Goal: Transaction & Acquisition: Purchase product/service

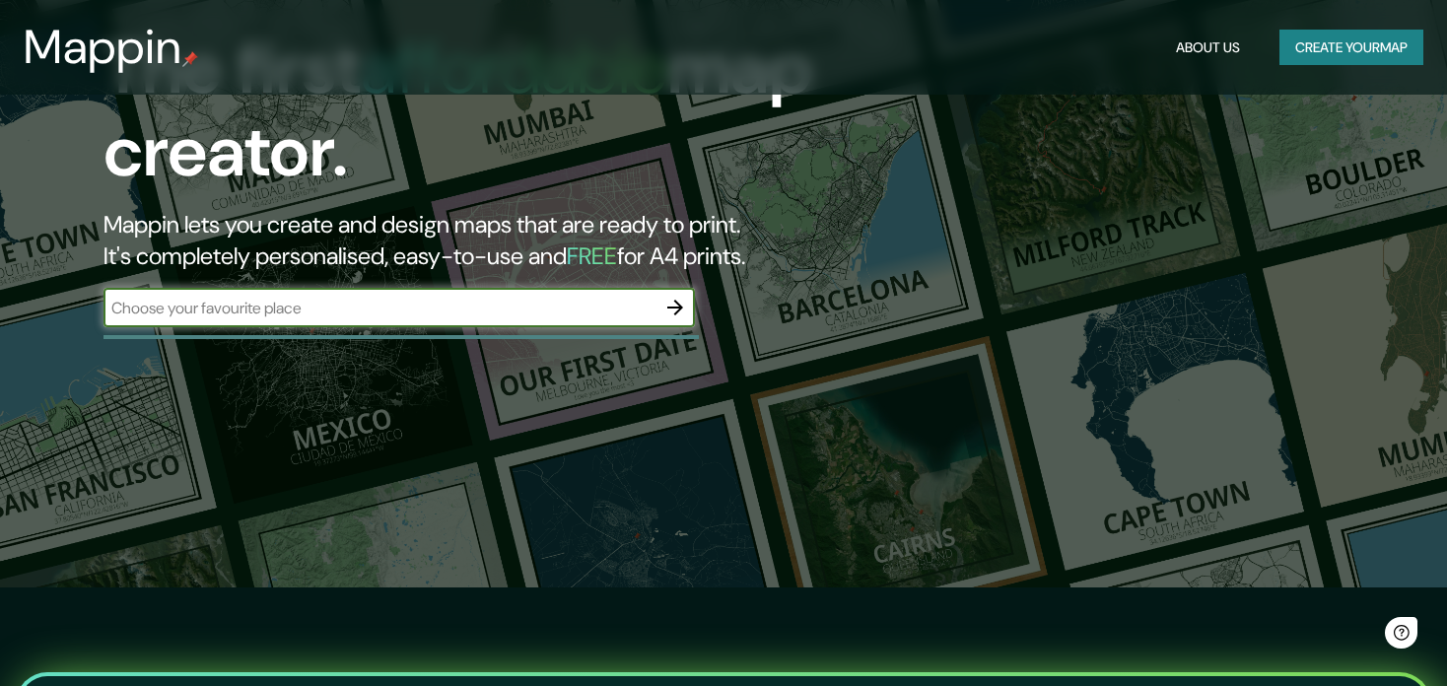
click at [486, 301] on input "text" at bounding box center [380, 308] width 552 height 23
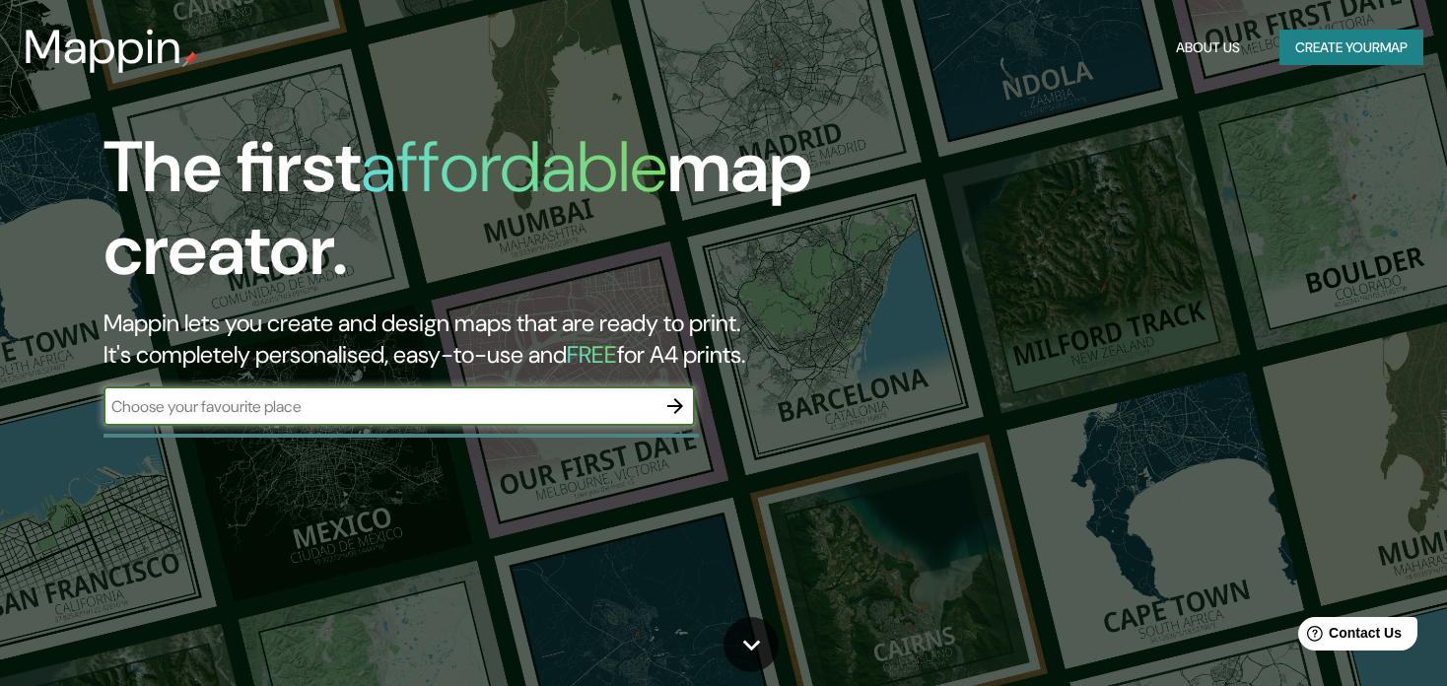
click at [365, 407] on input "text" at bounding box center [380, 406] width 552 height 23
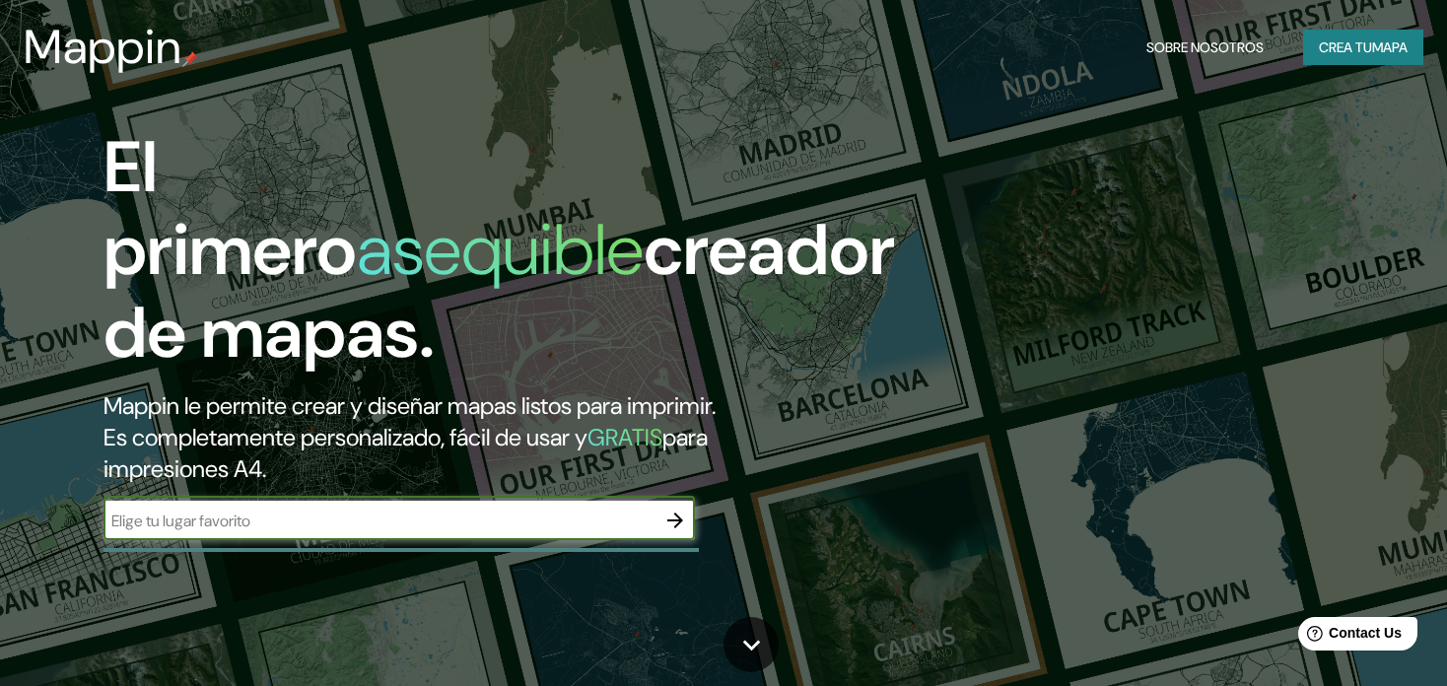
click at [264, 510] on input "text" at bounding box center [380, 521] width 552 height 23
click at [567, 510] on input "text" at bounding box center [380, 521] width 552 height 23
type input "ferreñafe"
click at [680, 509] on icon "button" at bounding box center [675, 521] width 24 height 24
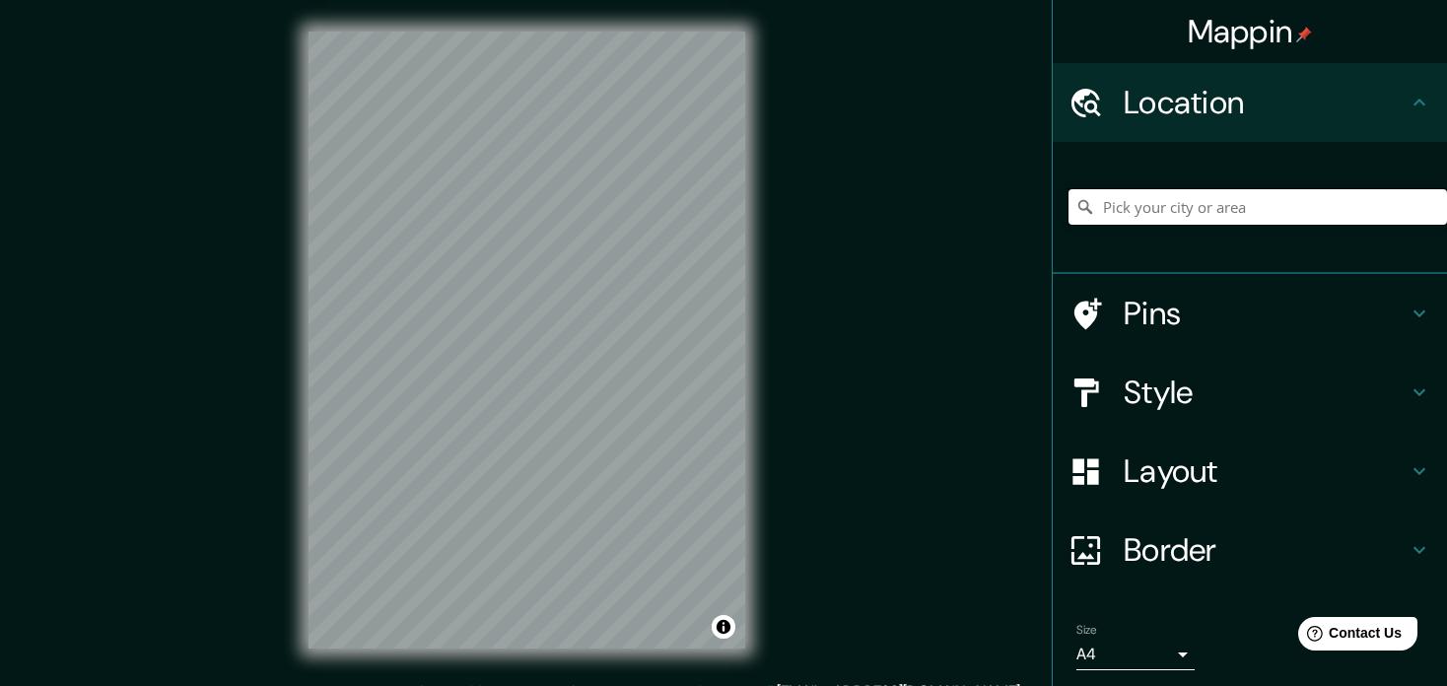
click at [1178, 210] on input "Pick your city or area" at bounding box center [1258, 206] width 379 height 35
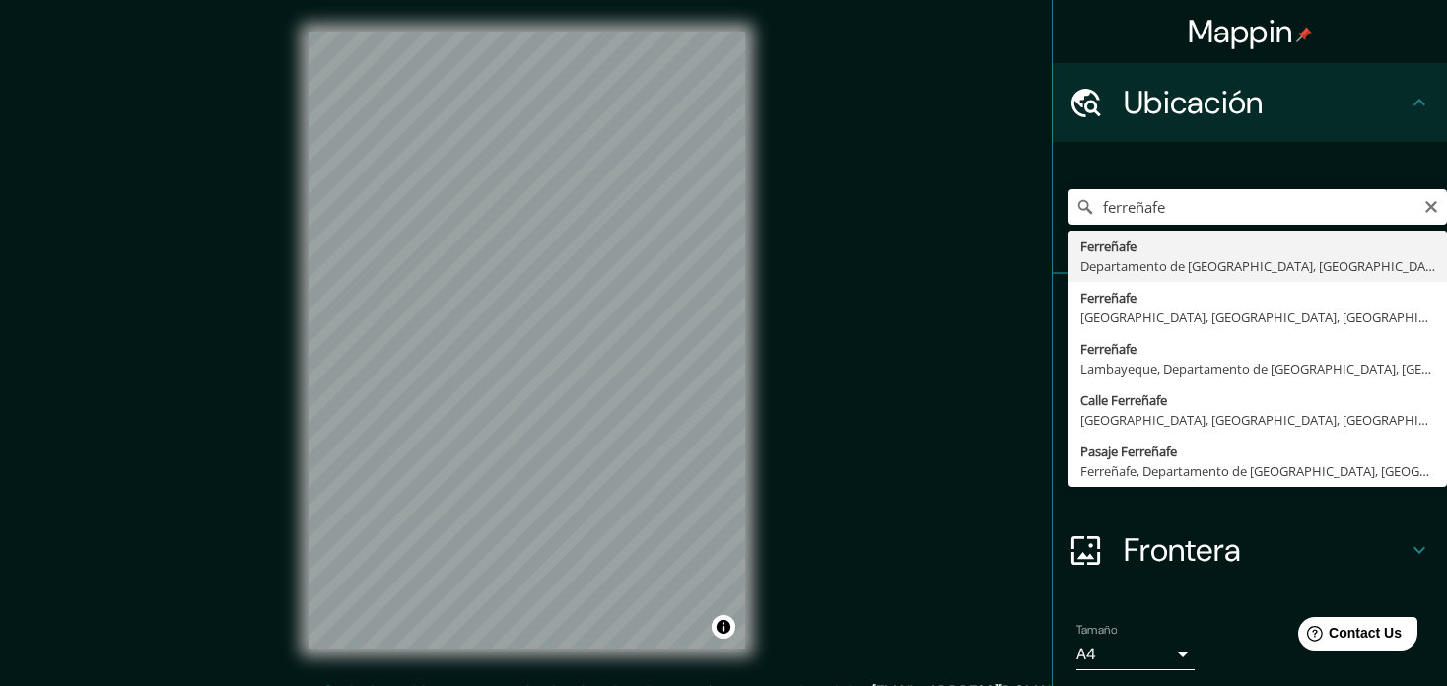
type input "Ferreñafe, Departamento de [GEOGRAPHIC_DATA], [GEOGRAPHIC_DATA]"
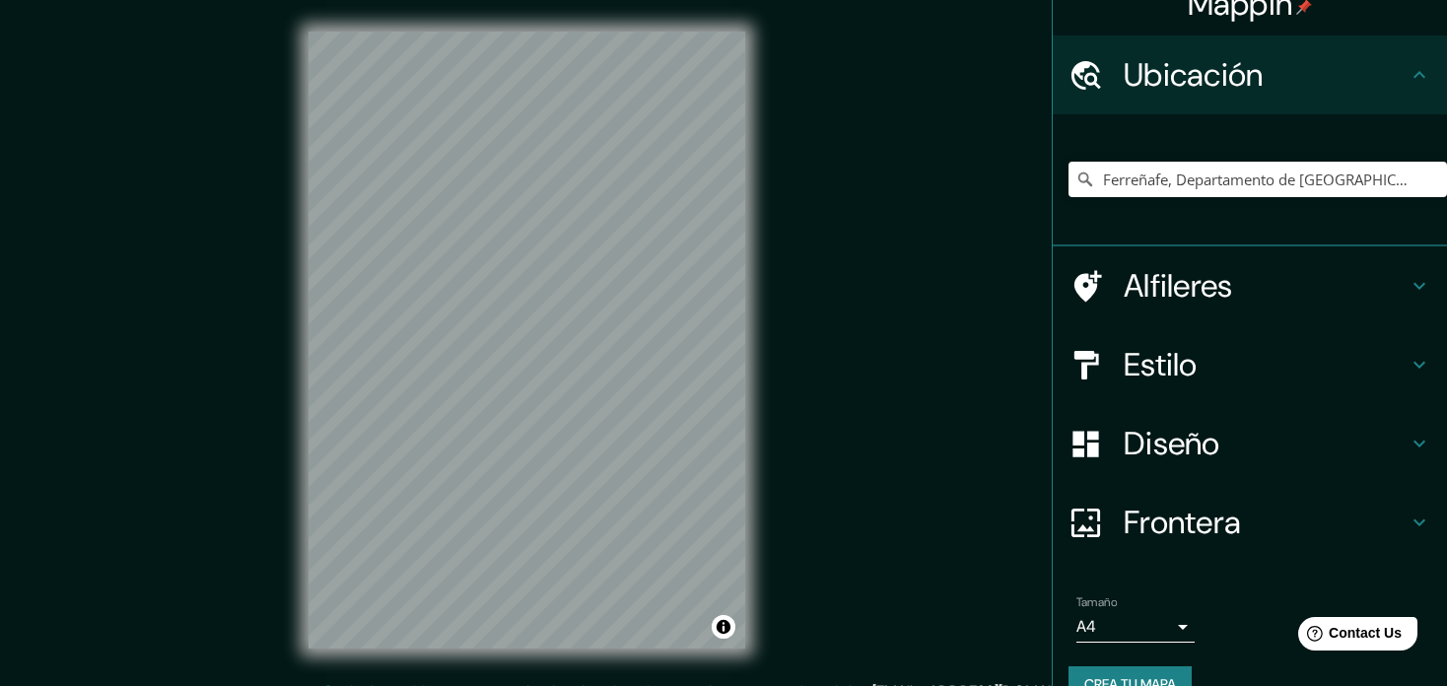
scroll to position [67, 0]
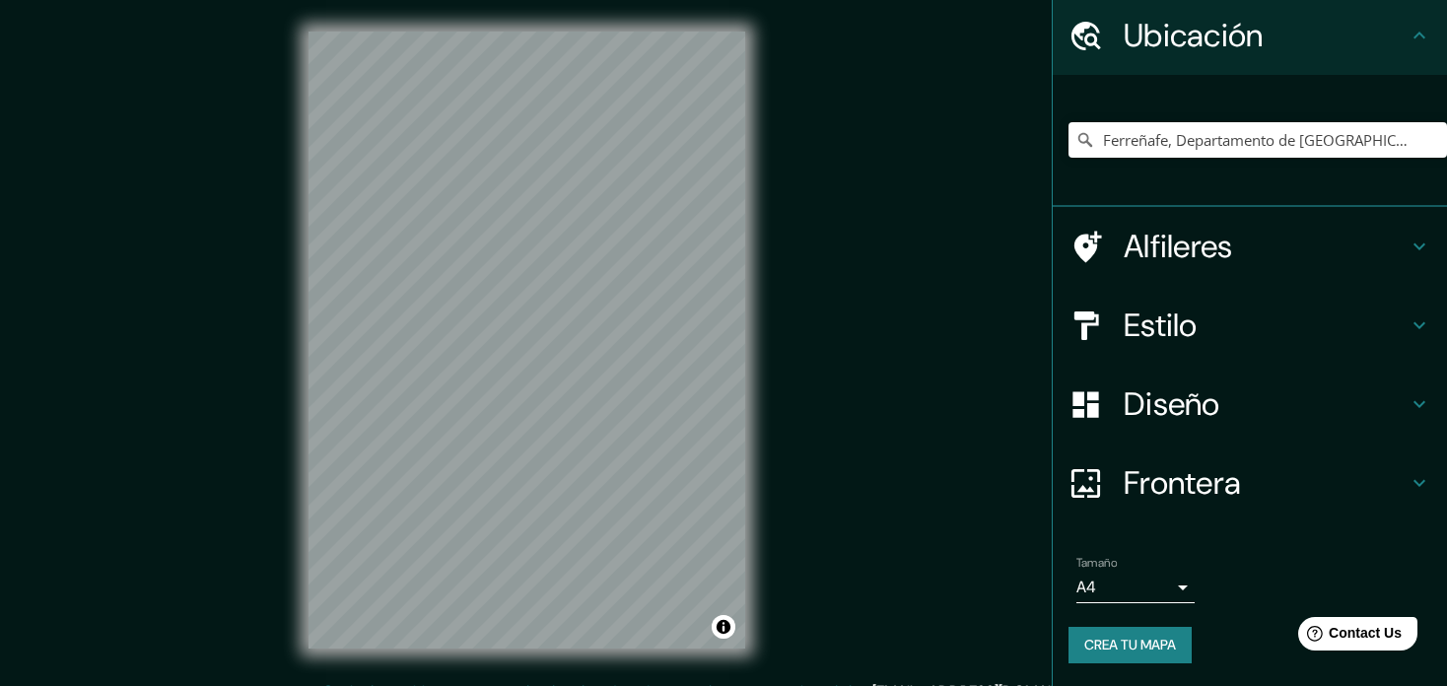
click at [1172, 341] on h4 "Estilo" at bounding box center [1266, 325] width 284 height 39
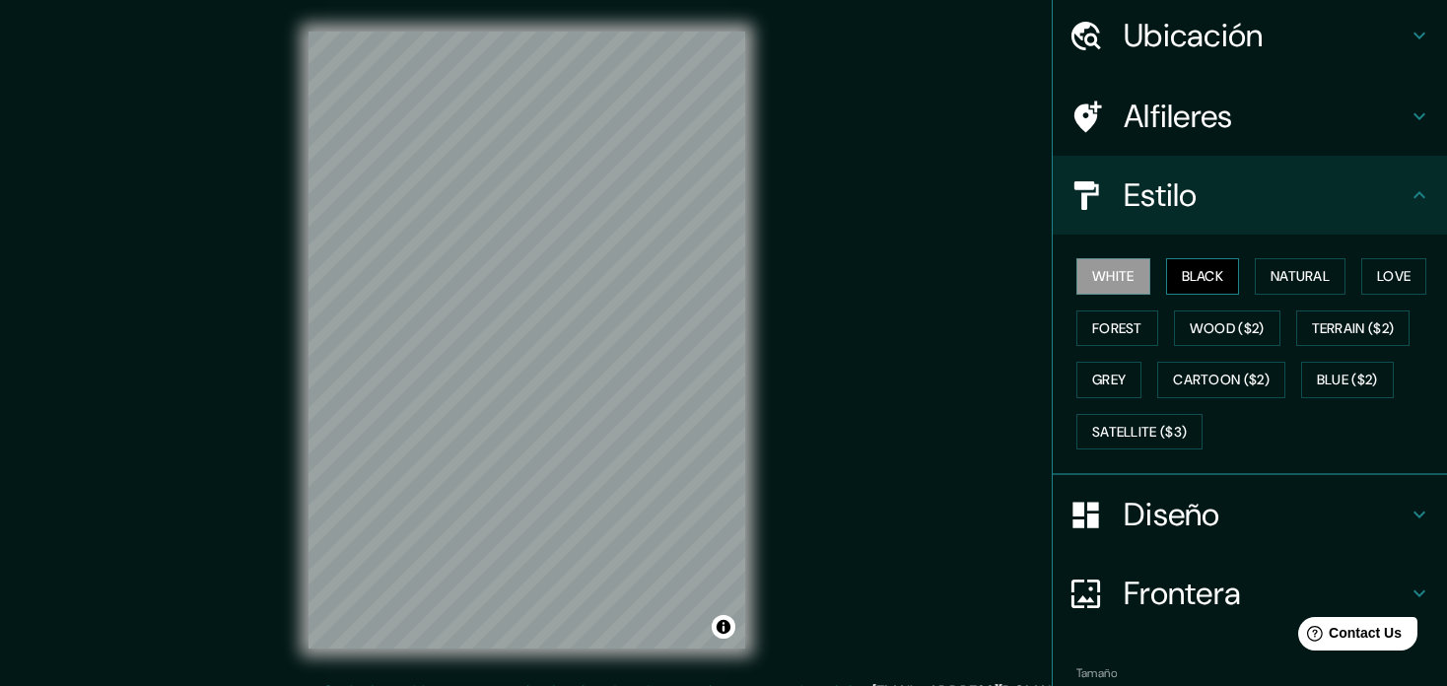
click at [1170, 273] on button "Black" at bounding box center [1203, 276] width 74 height 36
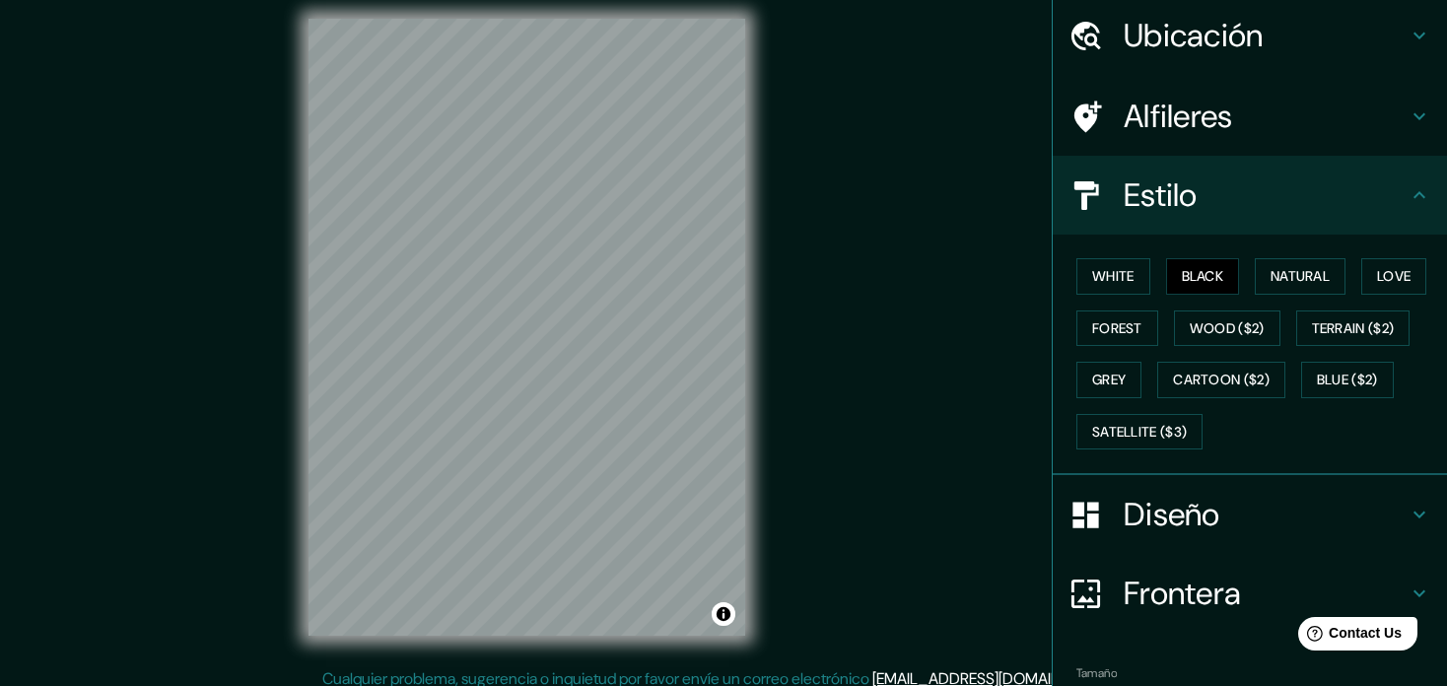
scroll to position [0, 0]
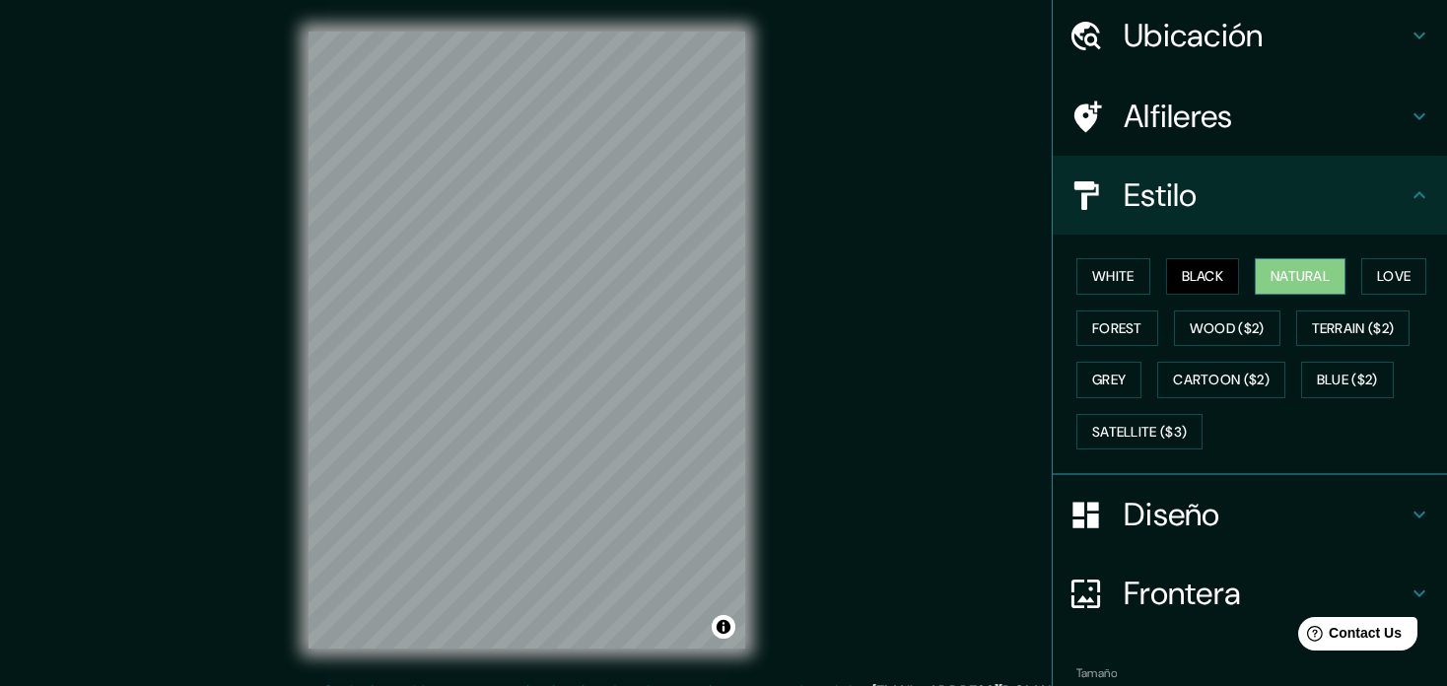
click at [1295, 277] on button "Natural" at bounding box center [1300, 276] width 91 height 36
click at [1367, 278] on button "Love" at bounding box center [1393, 276] width 65 height 36
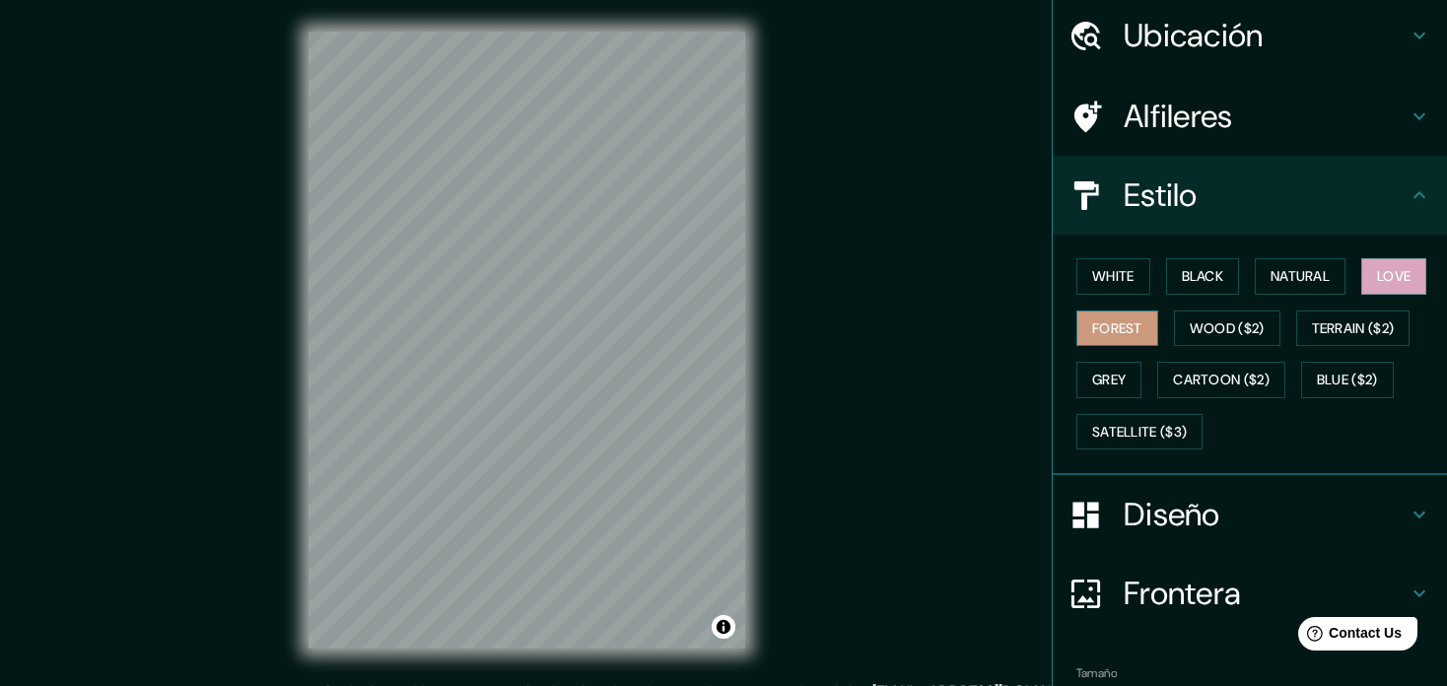
click at [1118, 329] on button "Forest" at bounding box center [1117, 329] width 82 height 36
click at [1194, 325] on button "Wood ($2)" at bounding box center [1227, 329] width 106 height 36
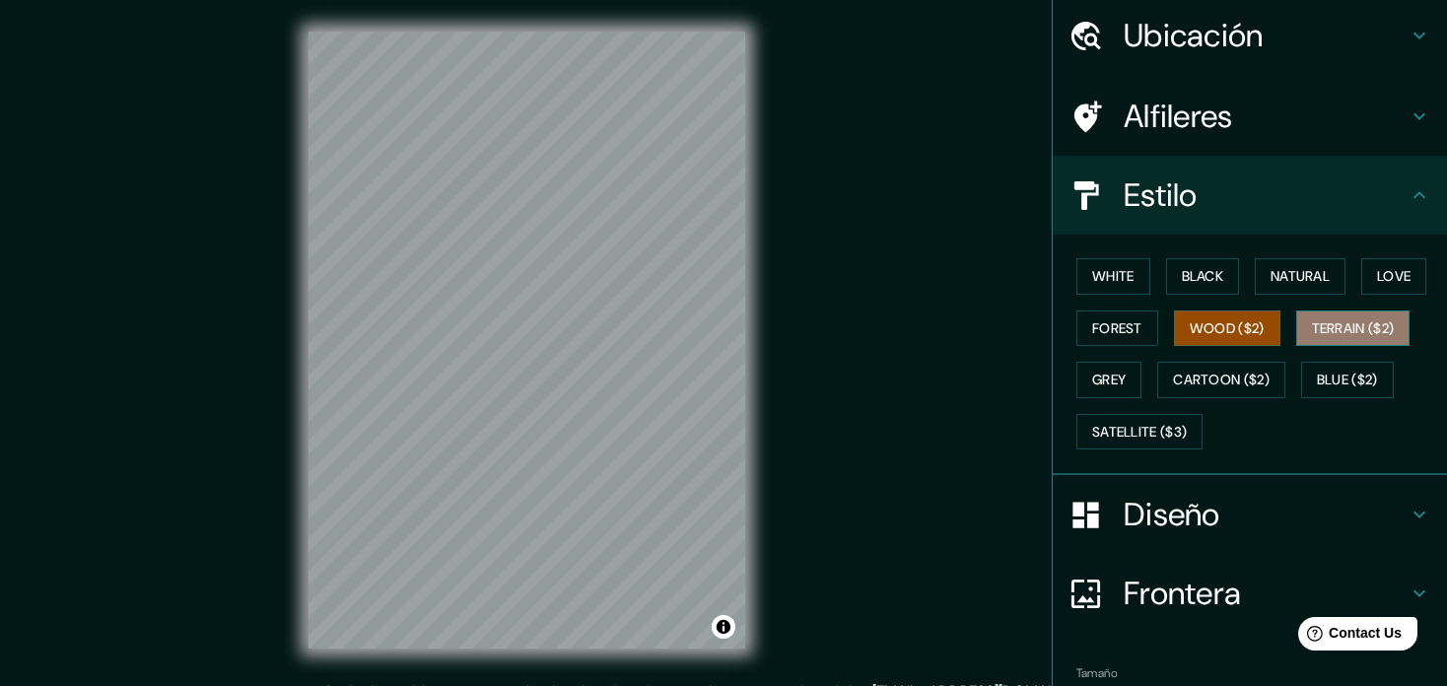
click at [1306, 327] on button "Terrain ($2)" at bounding box center [1353, 329] width 114 height 36
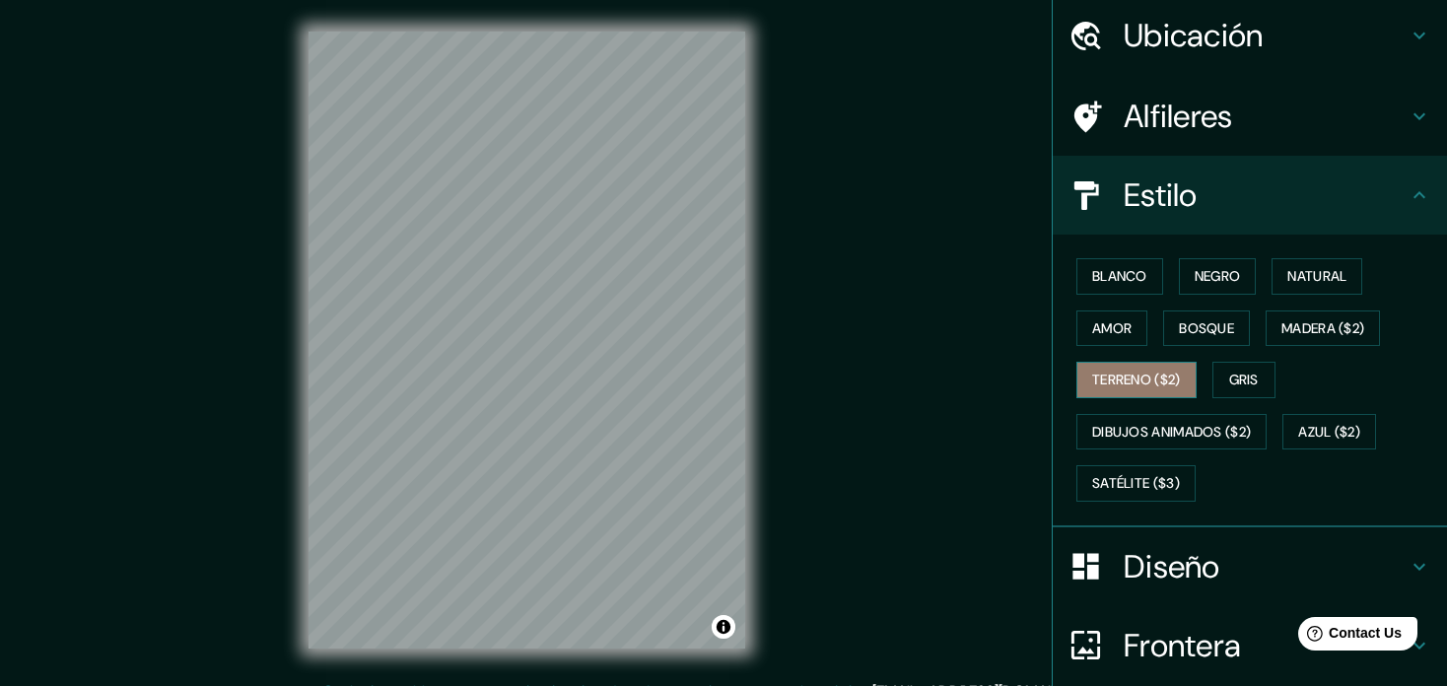
click at [1093, 367] on button "Terreno ($2)" at bounding box center [1136, 380] width 120 height 36
click at [1107, 272] on button "Blanco" at bounding box center [1119, 276] width 87 height 36
click at [1209, 269] on button "Negro" at bounding box center [1218, 276] width 78 height 36
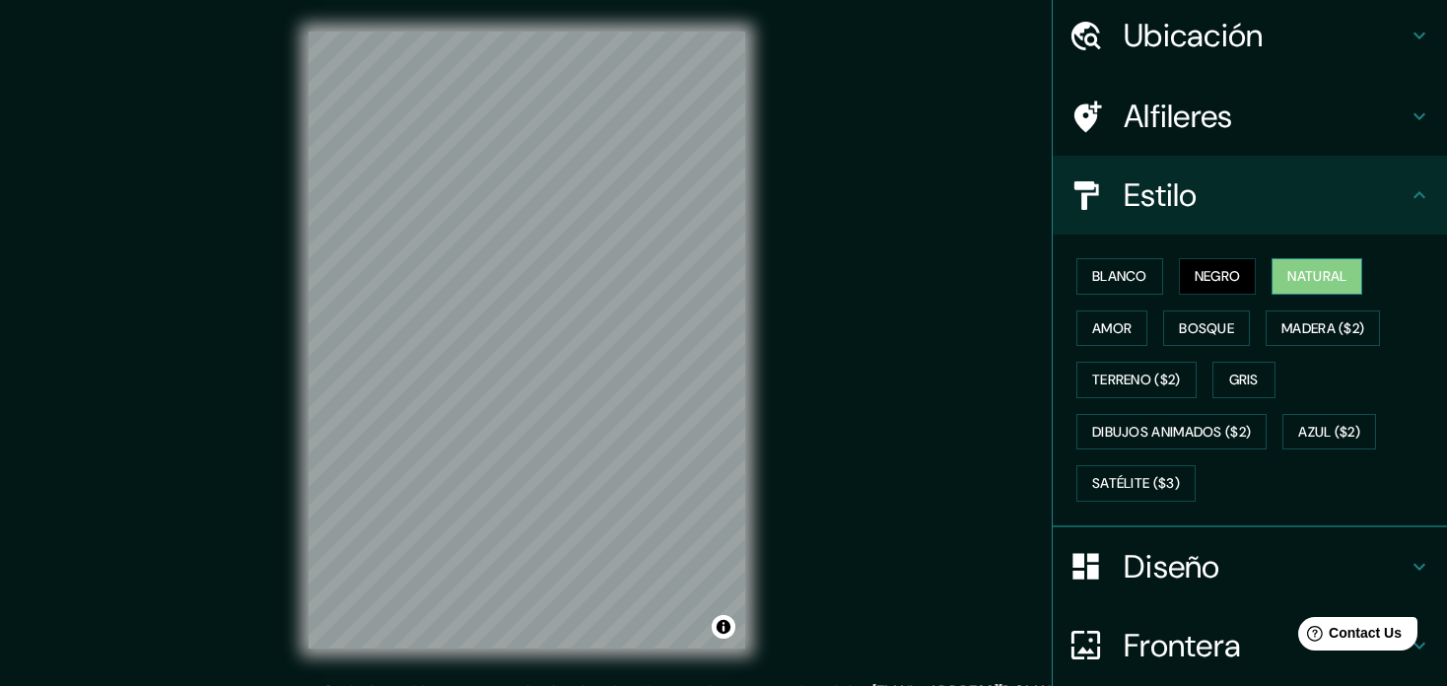
click at [1277, 273] on button "Natural" at bounding box center [1317, 276] width 91 height 36
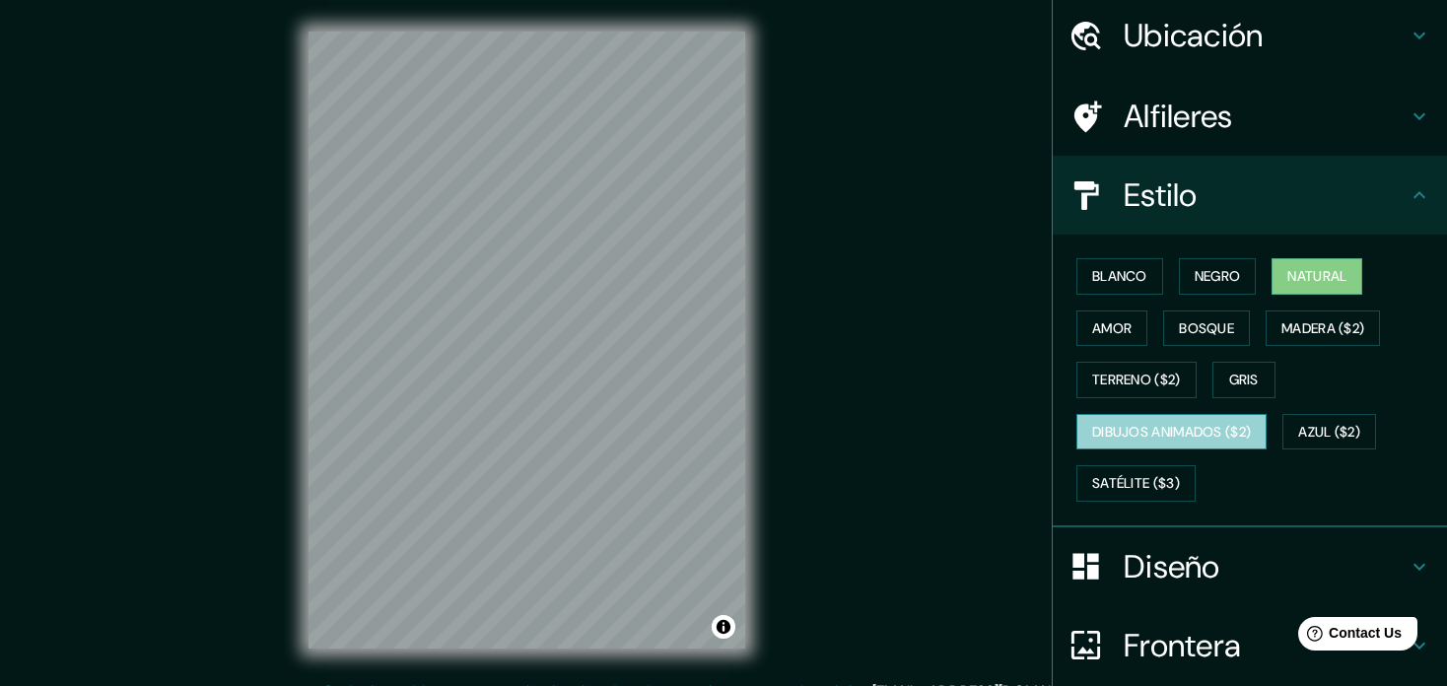
click at [1200, 425] on button "Dibujos animados ($2)" at bounding box center [1171, 432] width 190 height 36
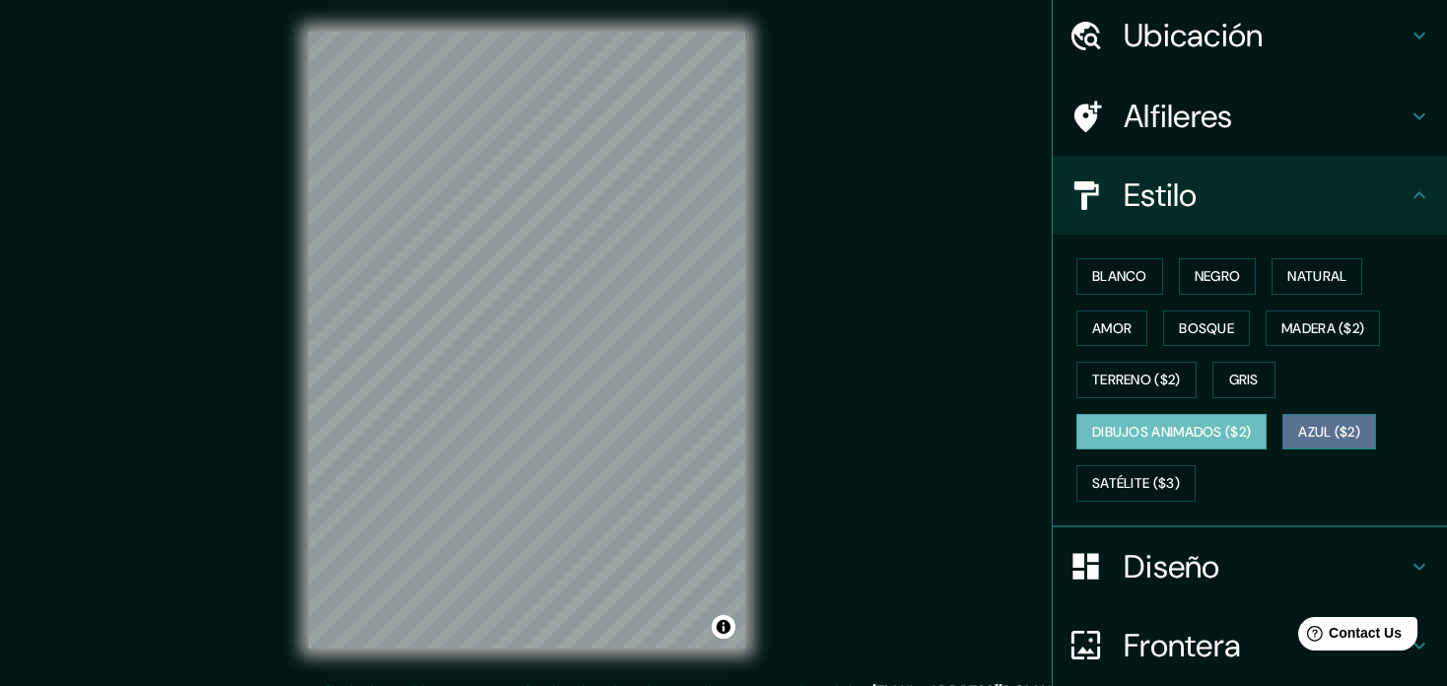
click at [1294, 427] on button "Azul ($2)" at bounding box center [1330, 432] width 94 height 36
click at [1182, 432] on button "Dibujos animados ($2)" at bounding box center [1171, 432] width 190 height 36
click at [1135, 482] on button "Satélite ($3)" at bounding box center [1135, 483] width 119 height 36
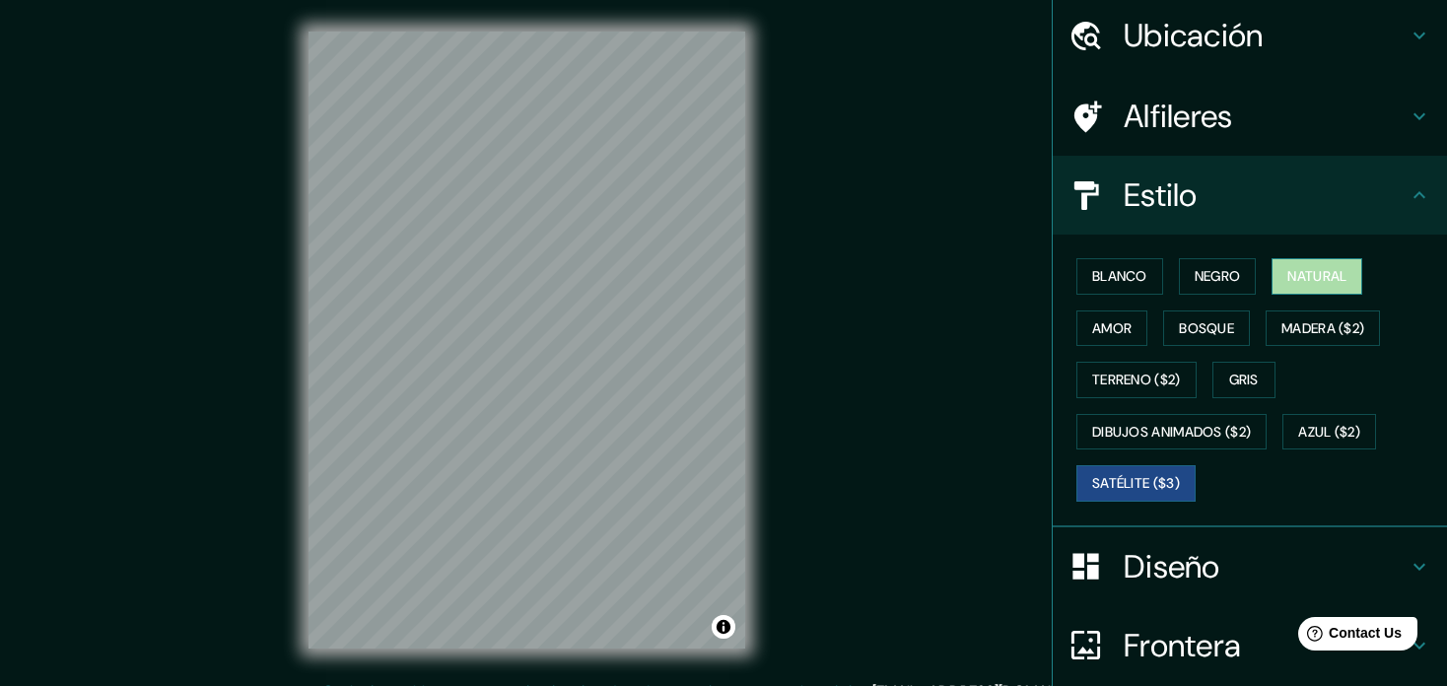
click at [1296, 274] on button "Natural" at bounding box center [1317, 276] width 91 height 36
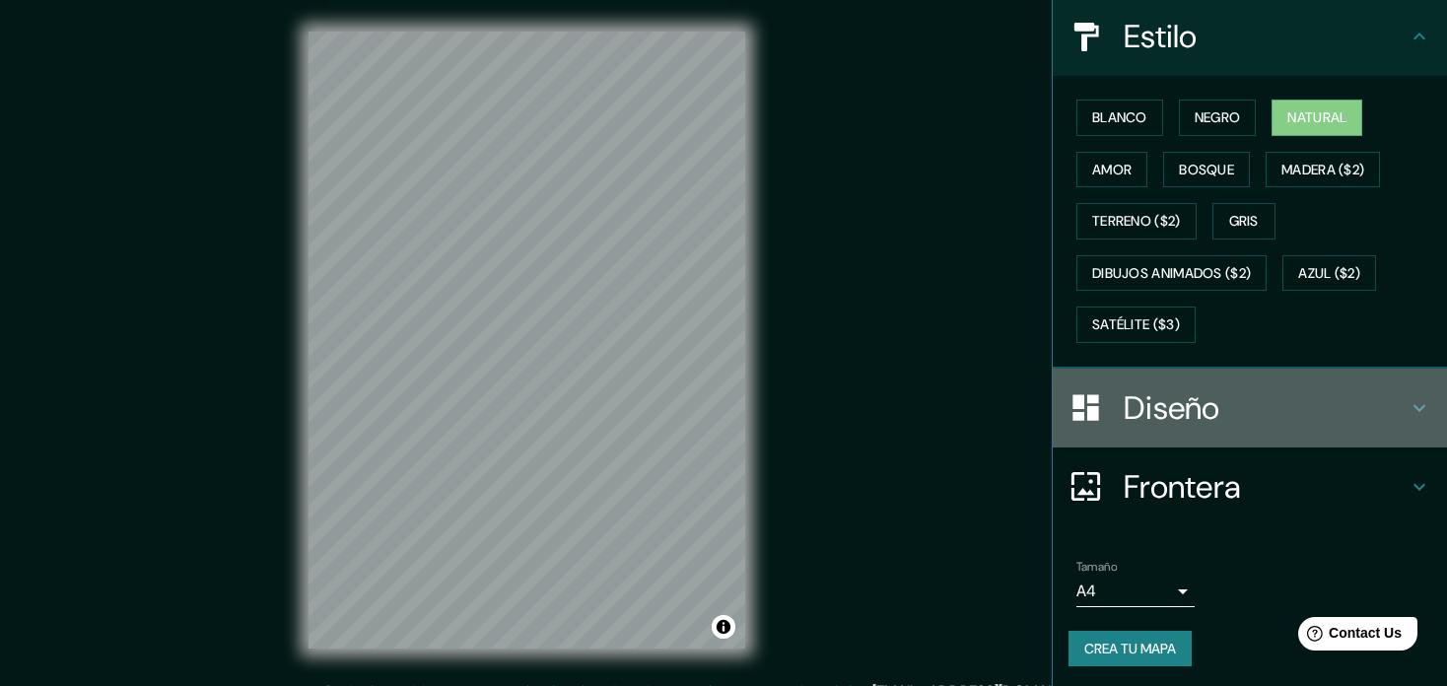
click at [1253, 391] on h4 "Diseño" at bounding box center [1266, 407] width 284 height 39
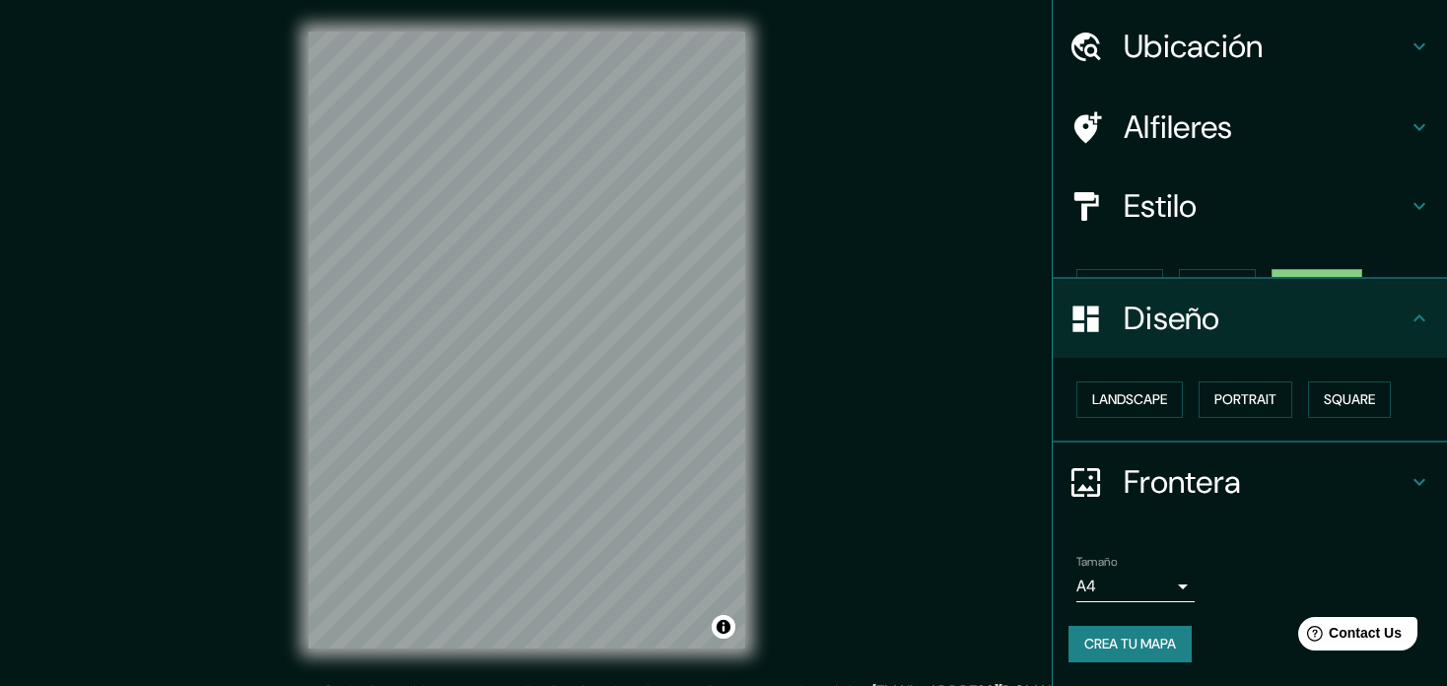
scroll to position [21, 0]
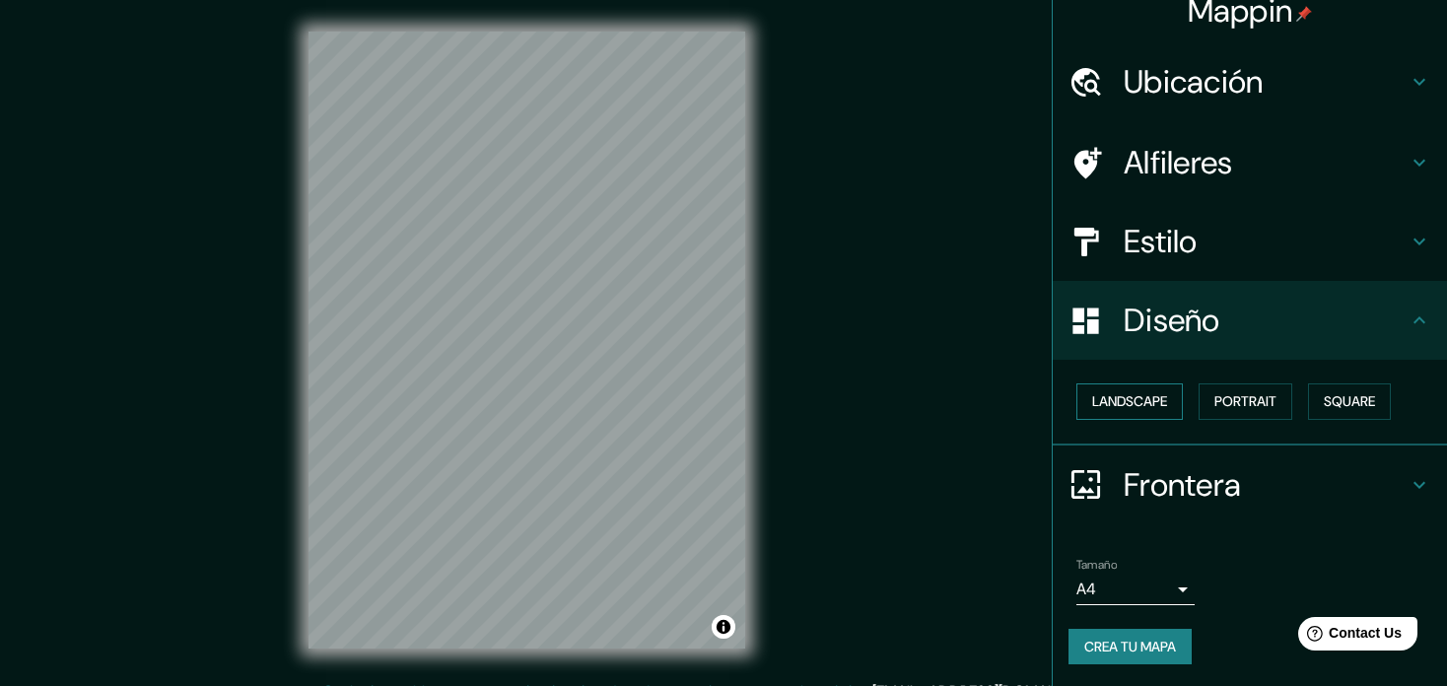
click at [1115, 398] on button "Landscape" at bounding box center [1129, 401] width 106 height 36
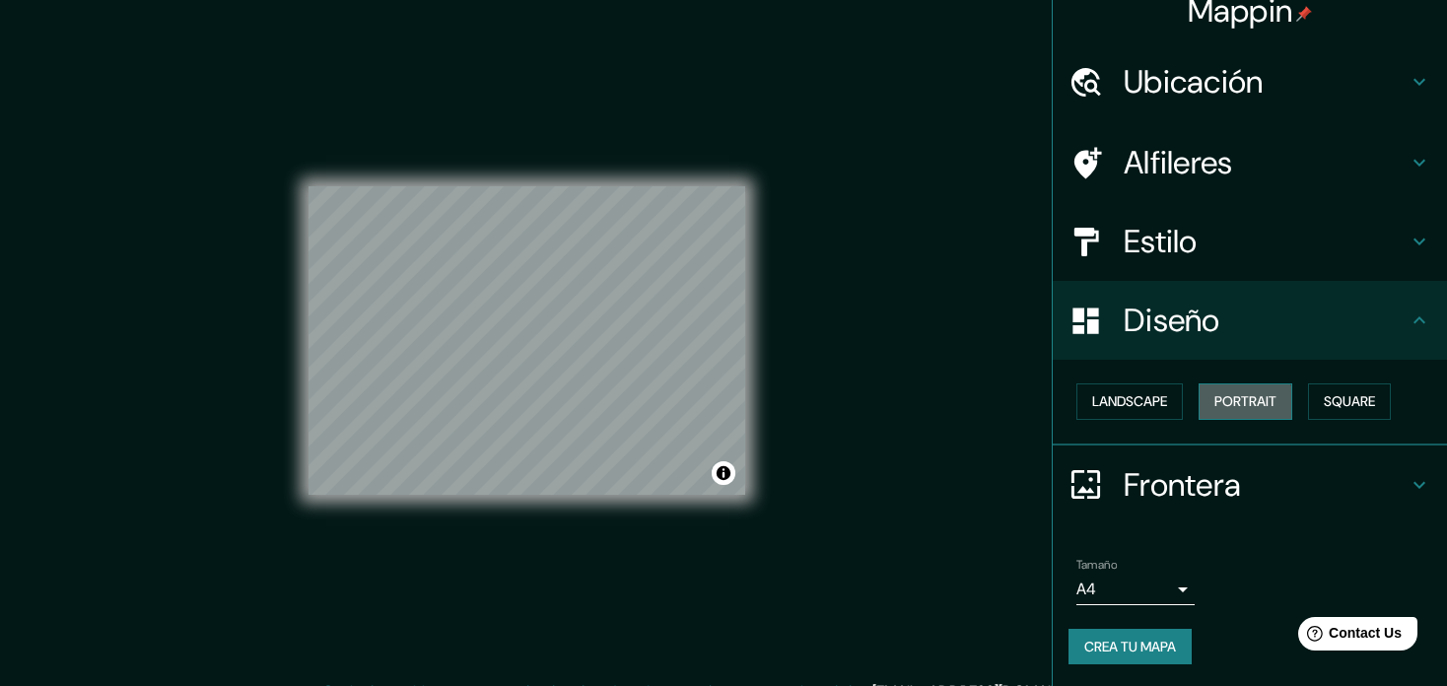
click at [1199, 403] on button "Portrait" at bounding box center [1246, 401] width 94 height 36
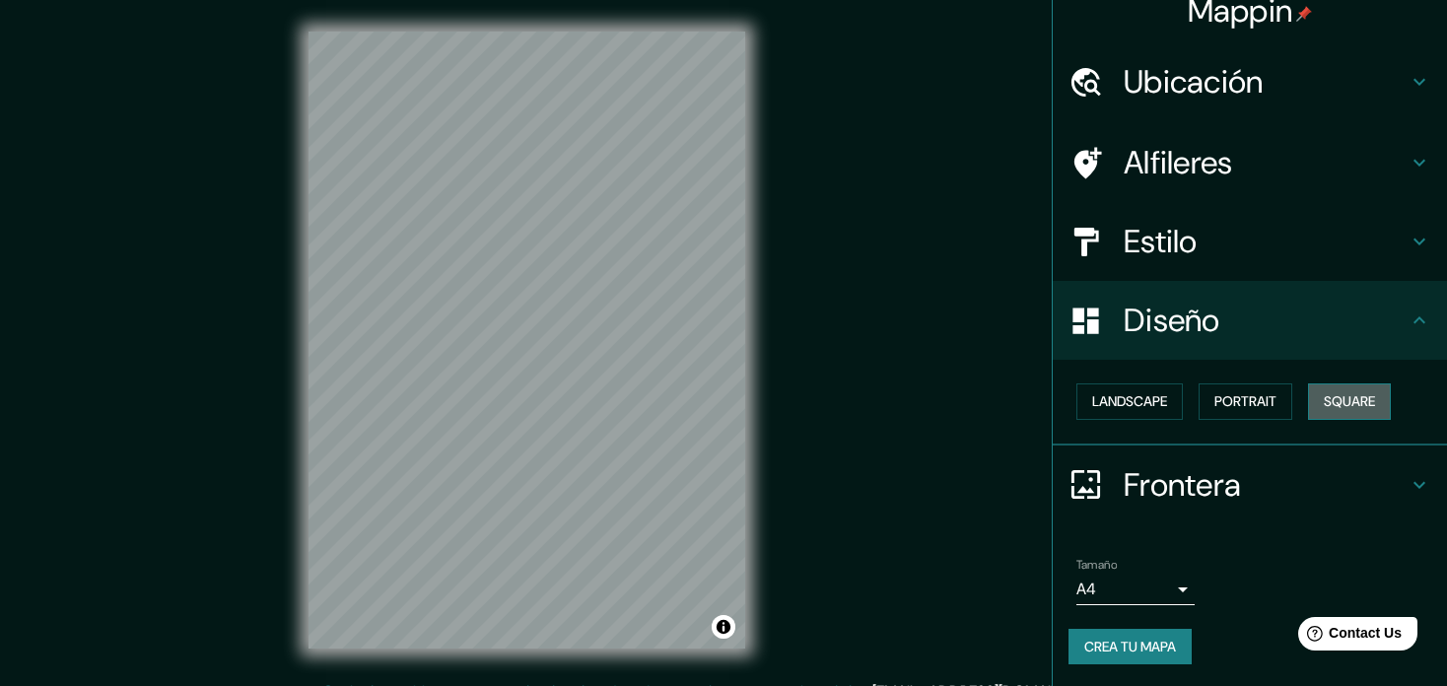
click at [1324, 391] on button "Square" at bounding box center [1349, 401] width 83 height 36
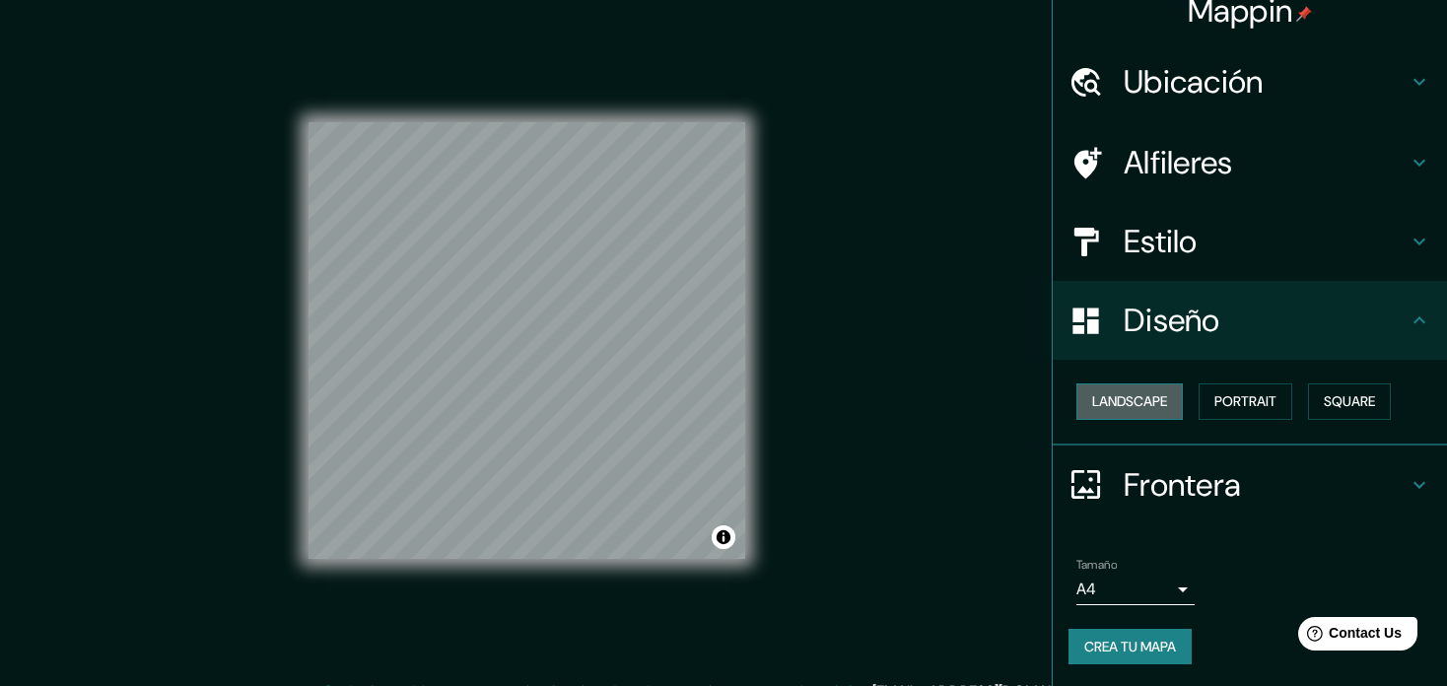
click at [1107, 406] on button "Landscape" at bounding box center [1129, 401] width 106 height 36
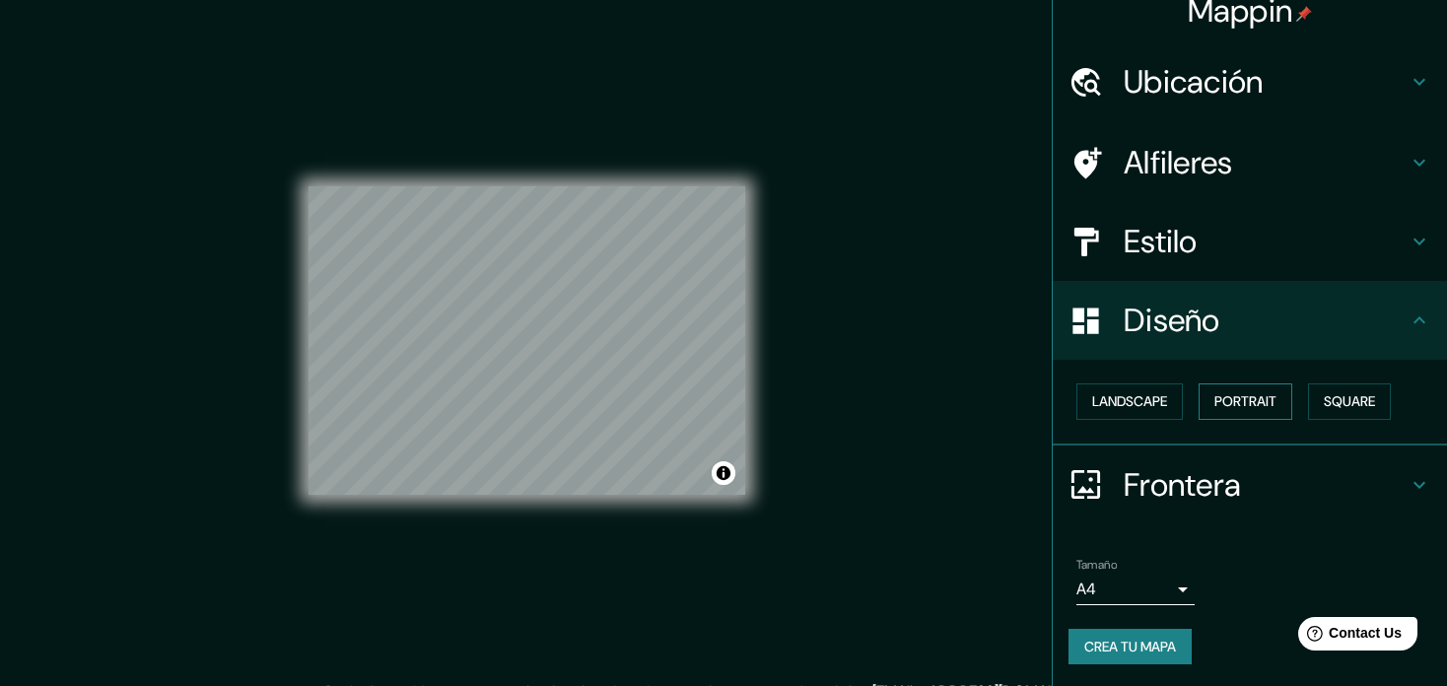
click at [1217, 399] on button "Portrait" at bounding box center [1246, 401] width 94 height 36
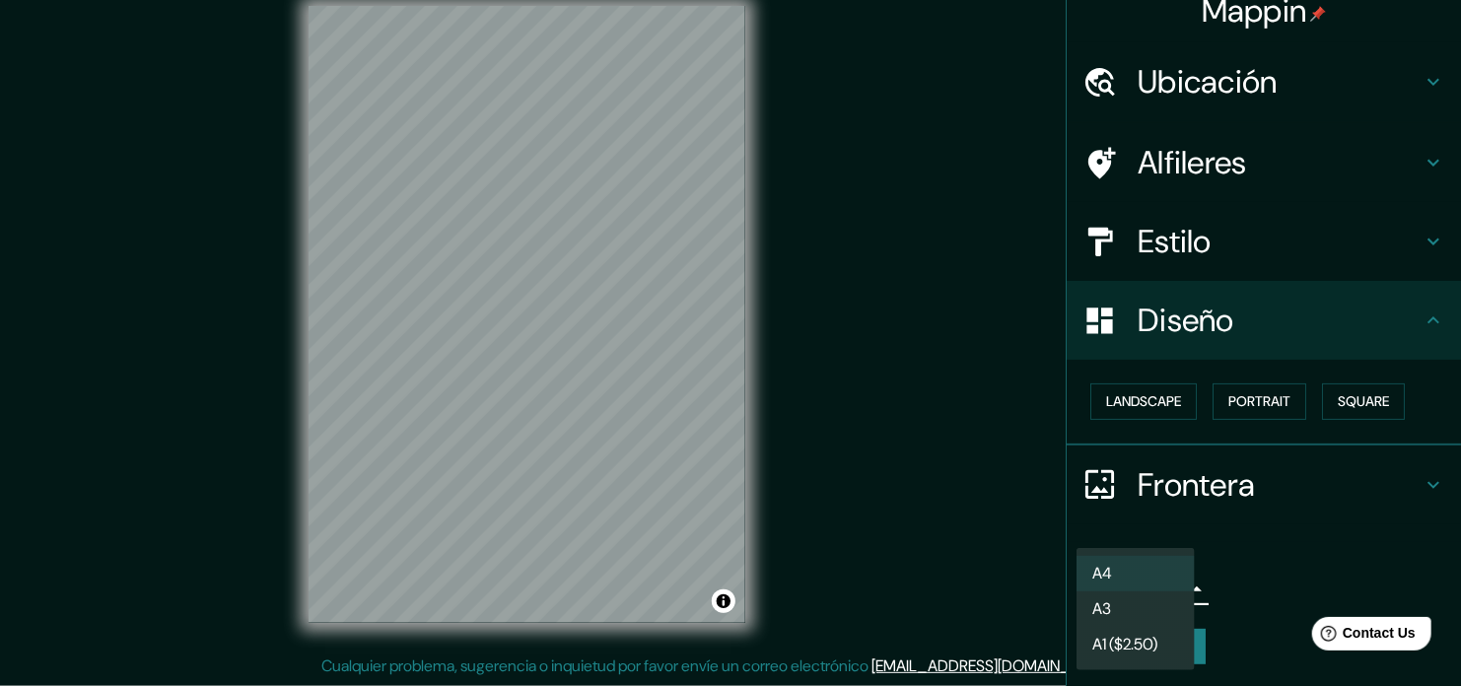
click at [1131, 582] on body "Mappin Ubicación Ferreñafe, [GEOGRAPHIC_DATA], [GEOGRAPHIC_DATA] Alfileres Esti…" at bounding box center [730, 317] width 1461 height 686
click at [1128, 602] on li "A3" at bounding box center [1135, 608] width 118 height 35
type input "a4"
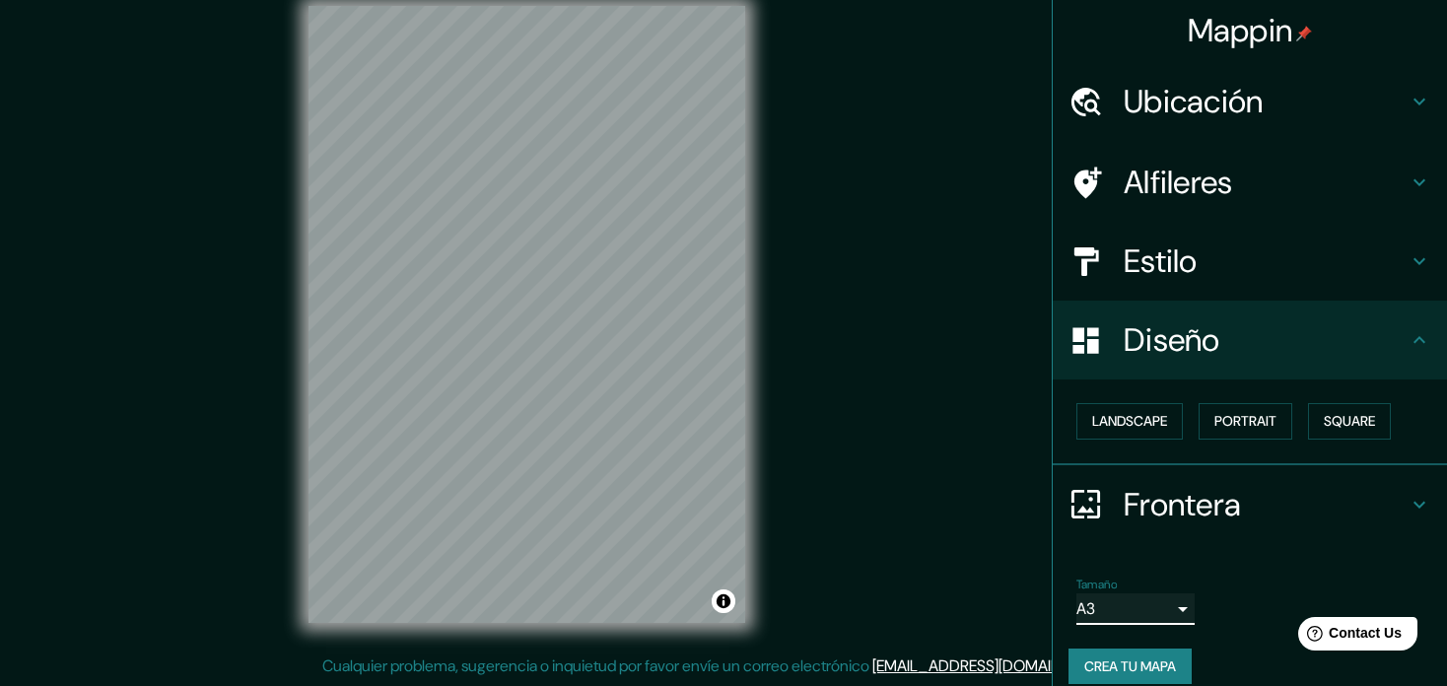
scroll to position [0, 0]
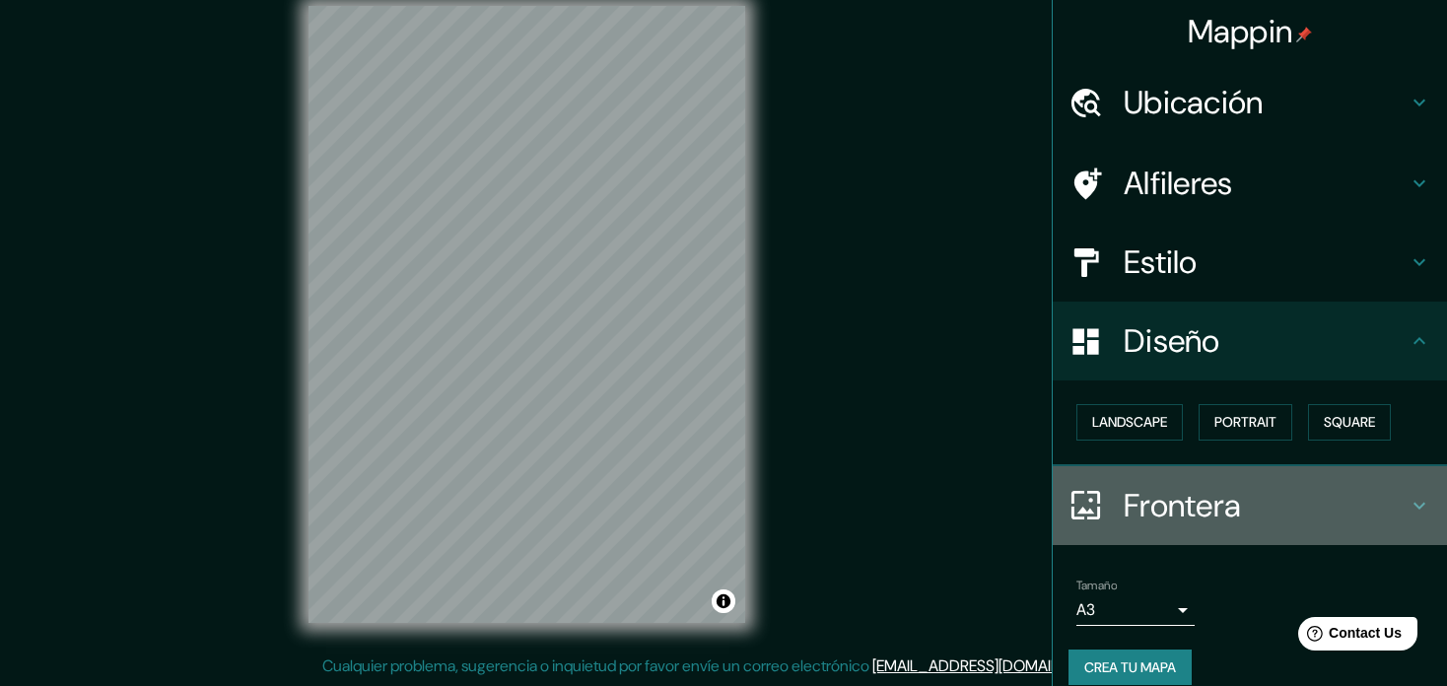
click at [1228, 509] on h4 "Frontera" at bounding box center [1266, 505] width 284 height 39
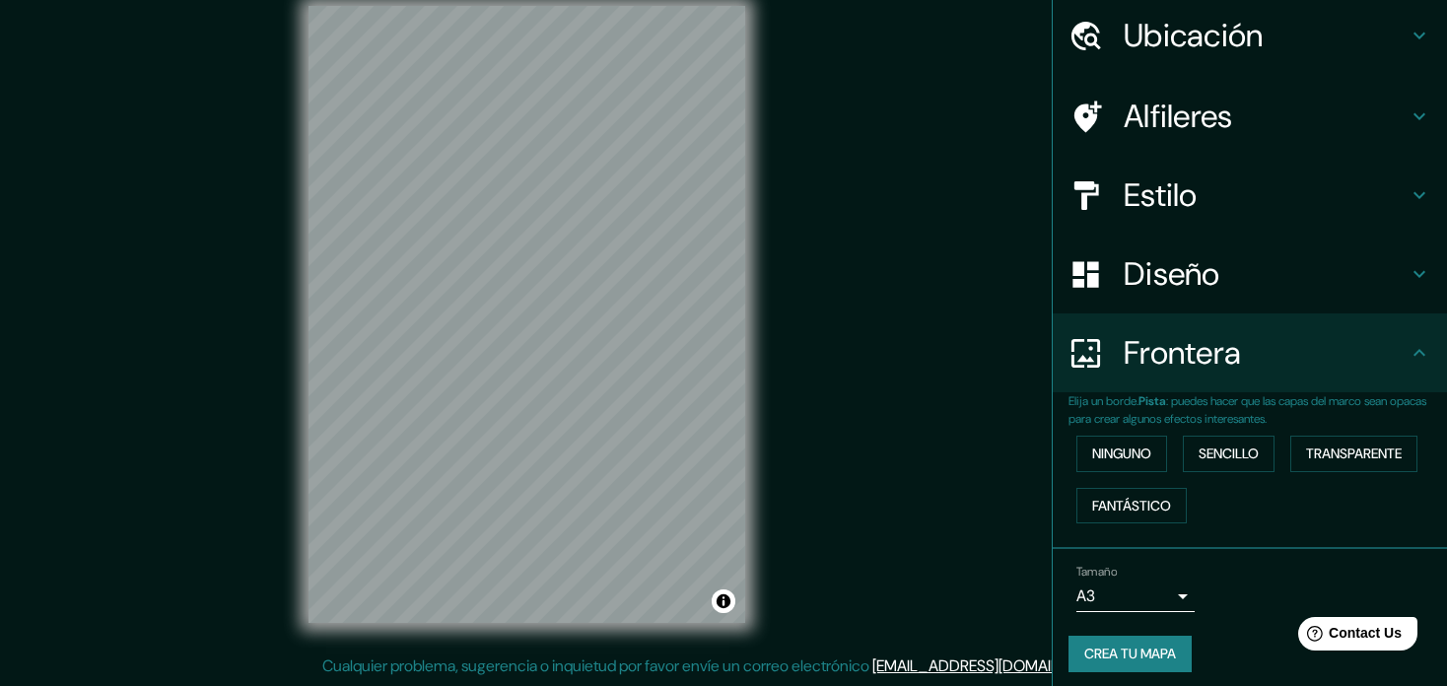
scroll to position [75, 0]
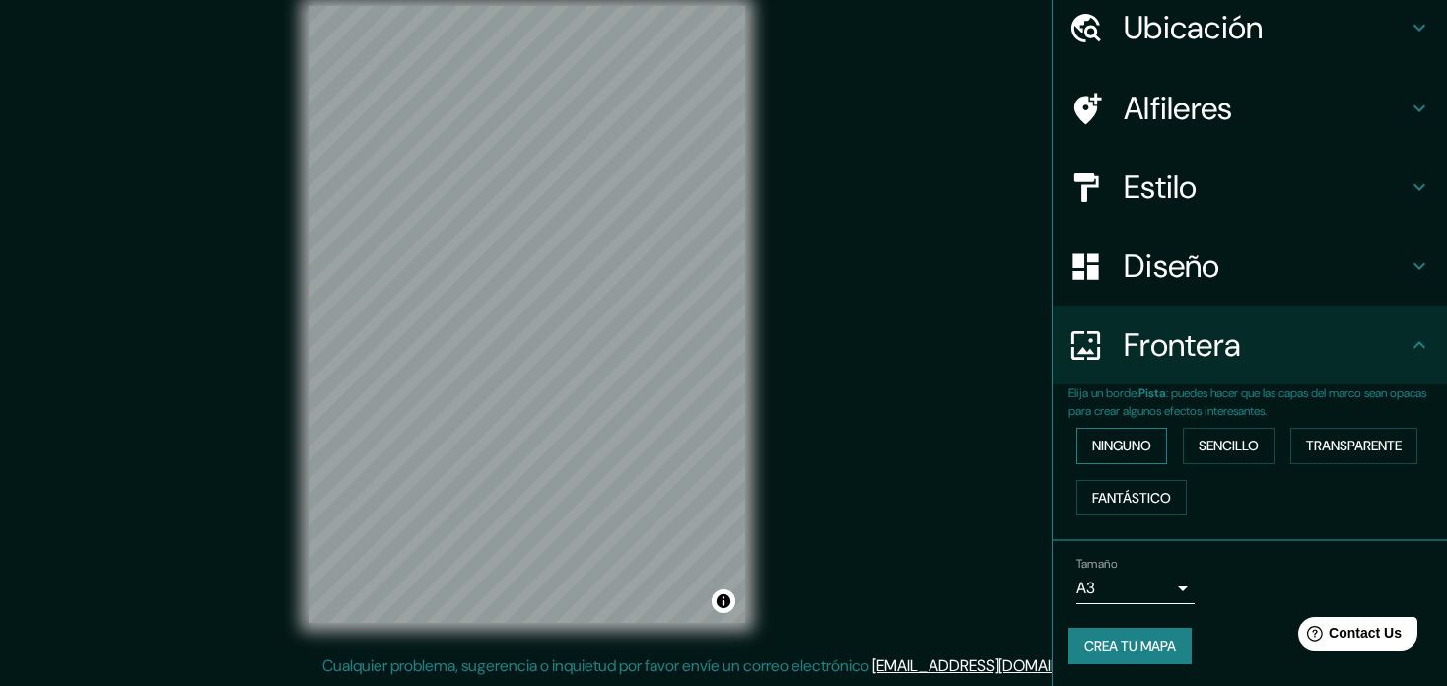
click at [1126, 435] on button "Ninguno" at bounding box center [1121, 446] width 91 height 36
click at [1214, 432] on button "Sencillo" at bounding box center [1229, 446] width 92 height 36
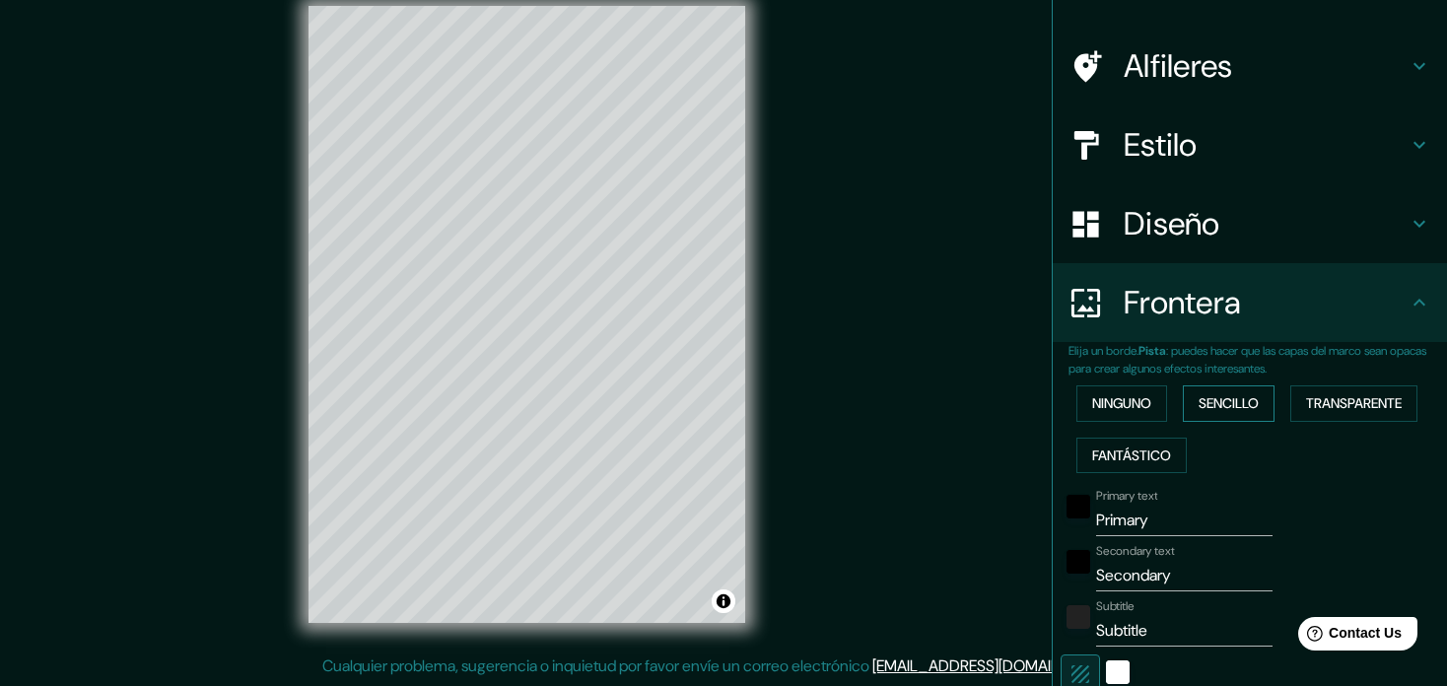
scroll to position [173, 0]
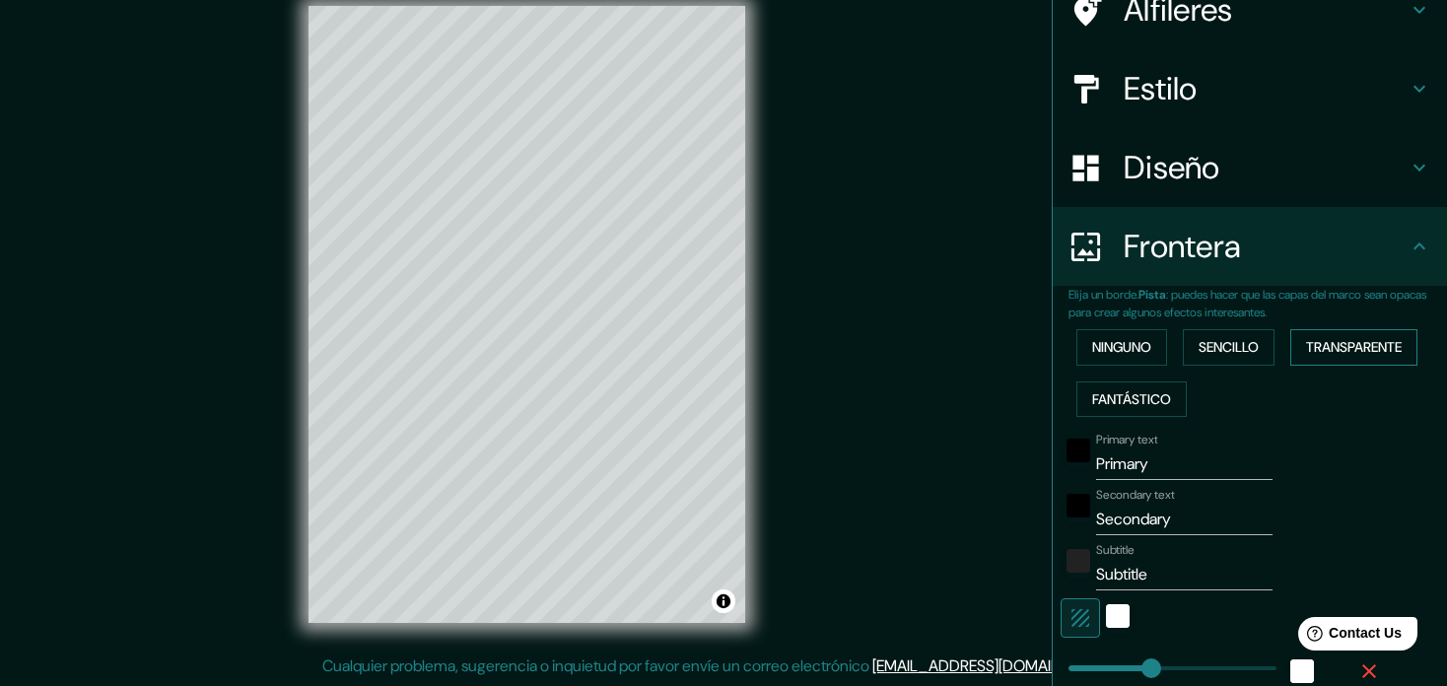
click at [1362, 350] on button "Transparente" at bounding box center [1353, 347] width 127 height 36
click at [1126, 394] on button "Fantástico" at bounding box center [1131, 399] width 110 height 36
click at [1127, 336] on button "Ninguno" at bounding box center [1121, 347] width 91 height 36
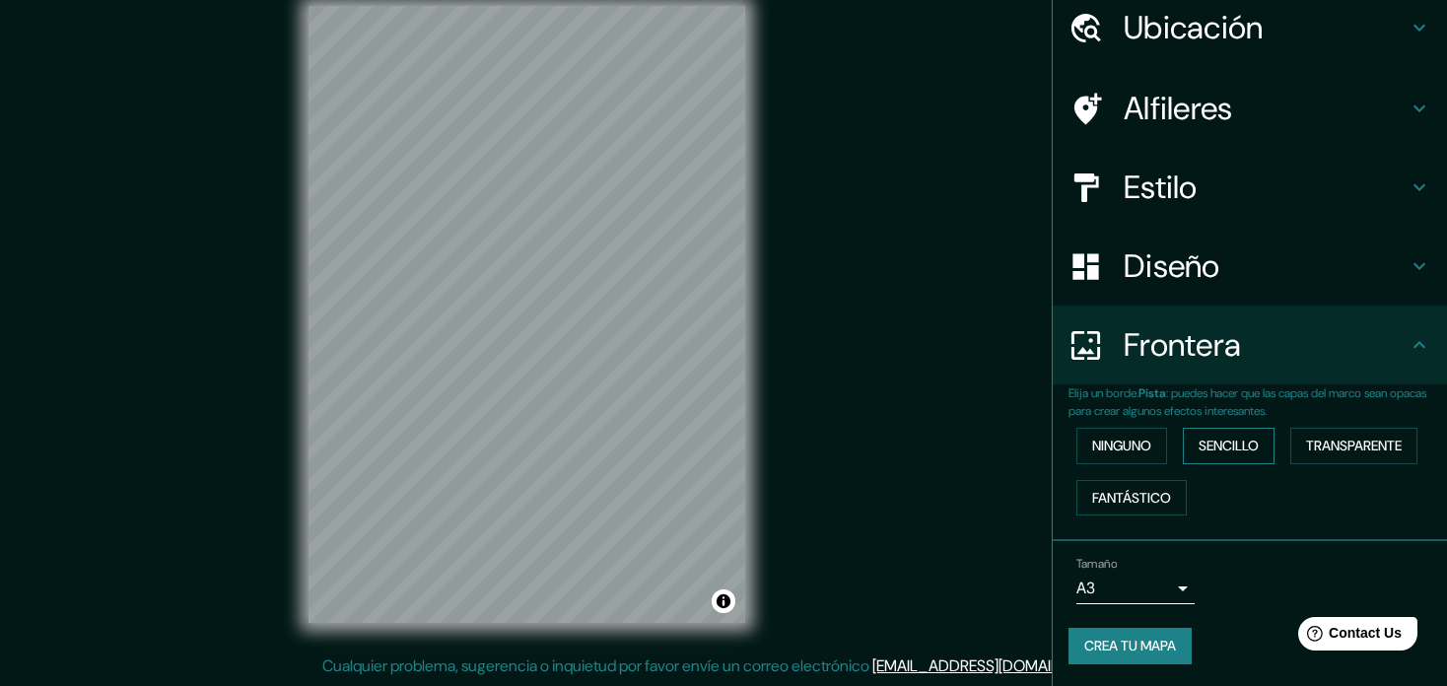
click at [1211, 442] on button "Sencillo" at bounding box center [1229, 446] width 92 height 36
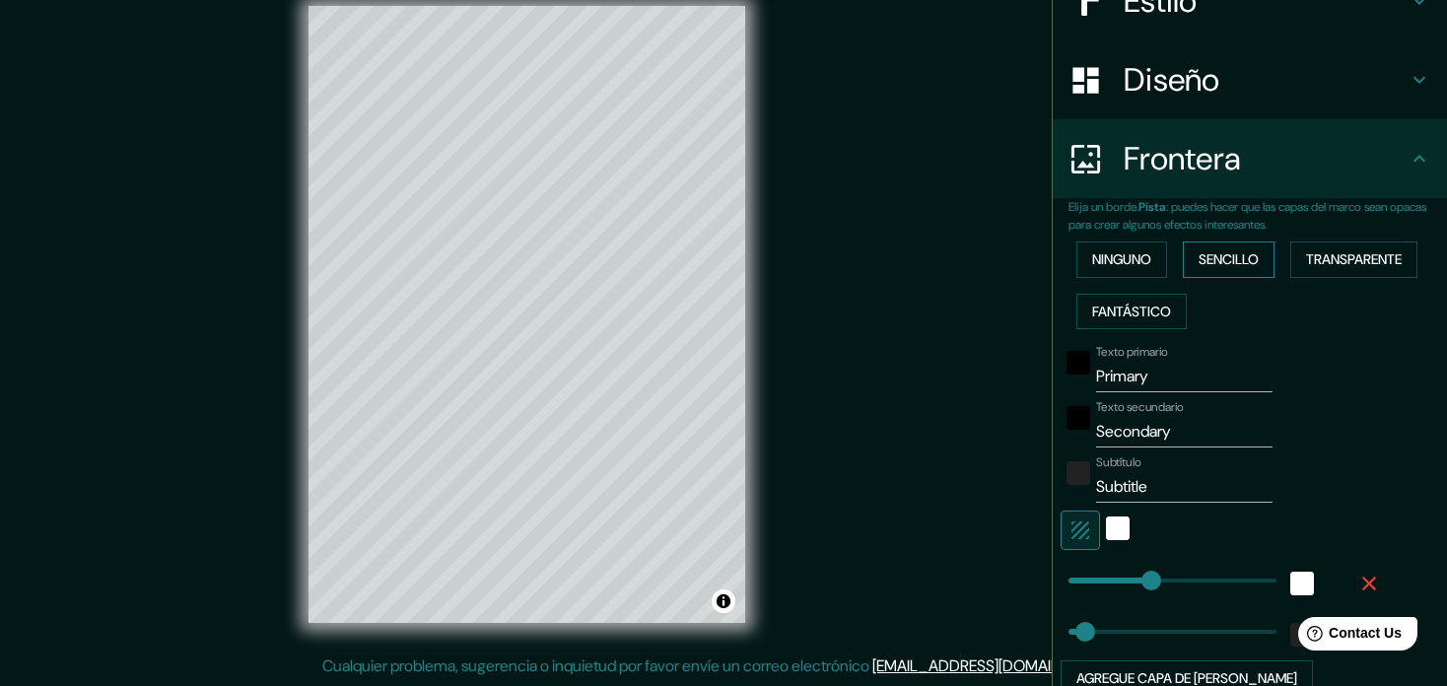
scroll to position [272, 0]
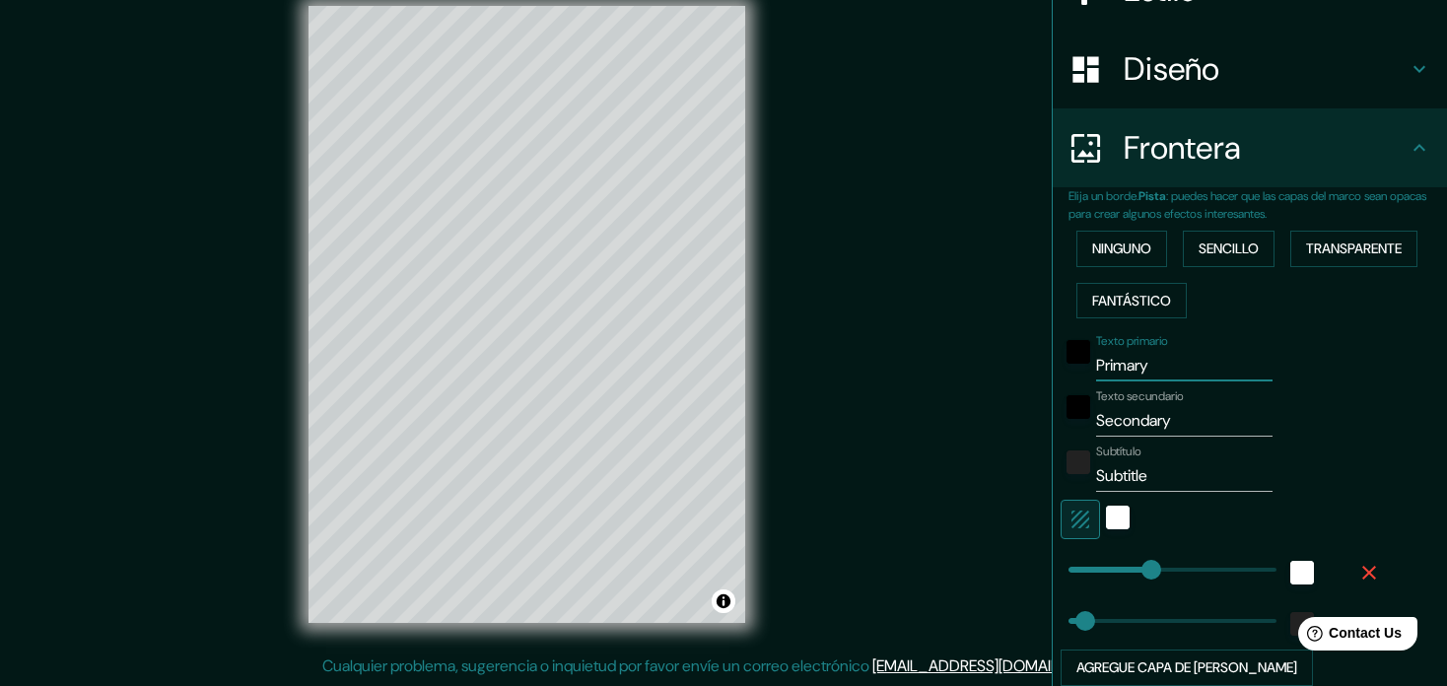
click at [1140, 362] on input "Primary" at bounding box center [1184, 366] width 176 height 32
type input "177"
type input "35"
click at [1106, 523] on div "white" at bounding box center [1118, 518] width 24 height 24
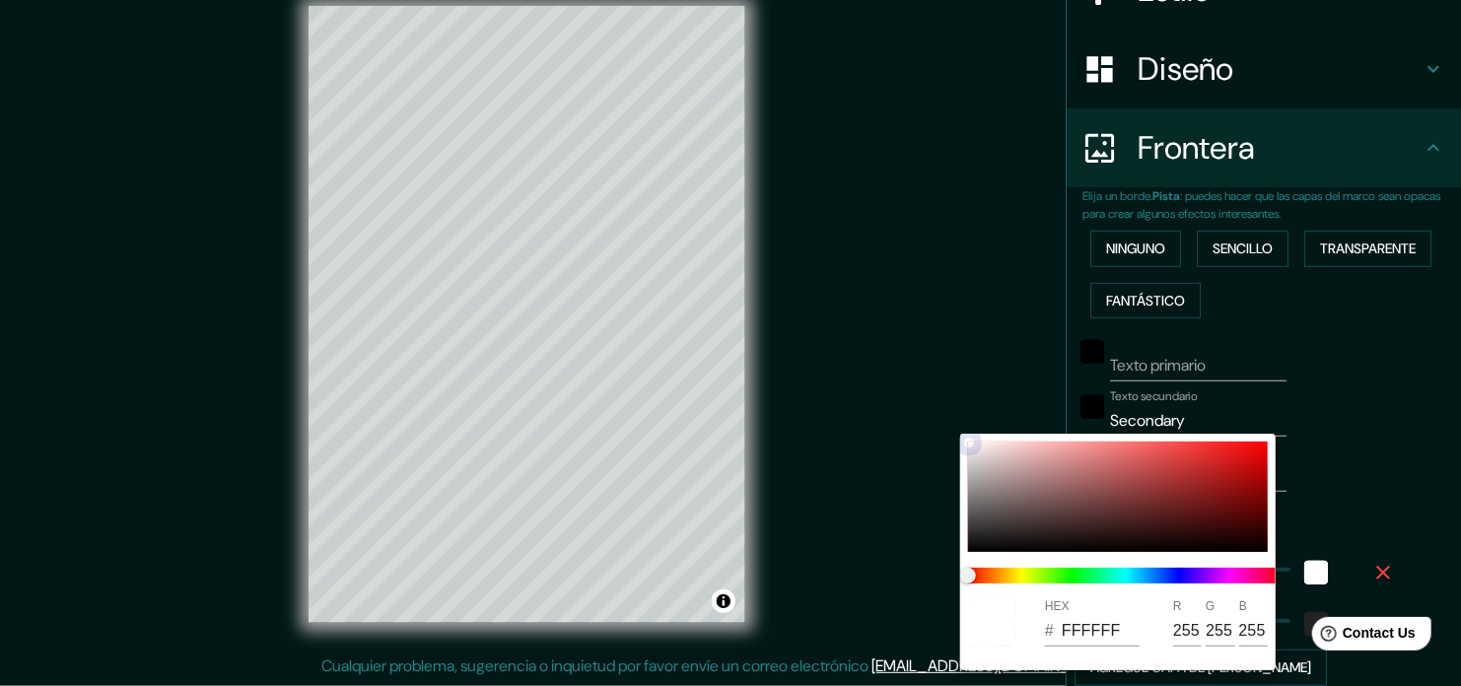
click at [1154, 491] on div at bounding box center [1118, 497] width 300 height 110
type input "177"
type input "35"
type input "8B3434"
type input "139"
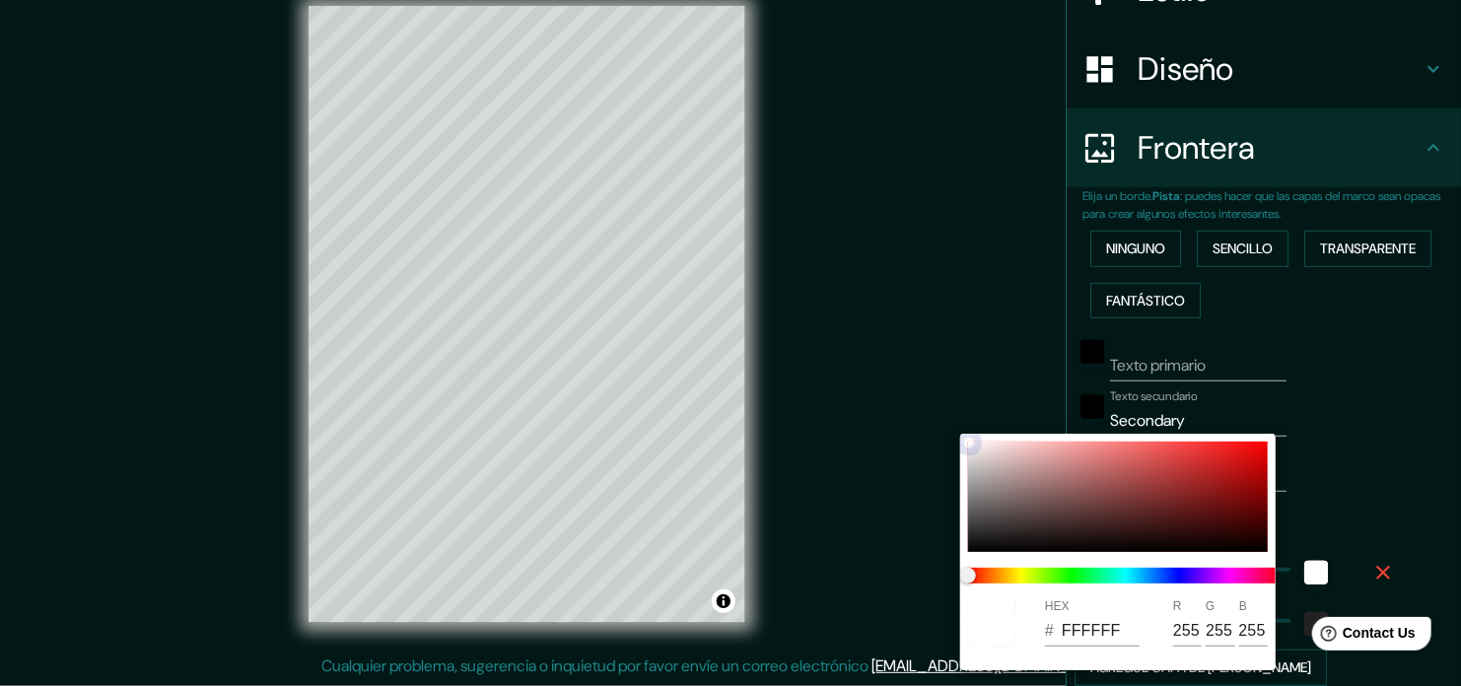
type input "52"
click at [1165, 470] on div at bounding box center [1118, 497] width 300 height 110
type input "177"
type input "35"
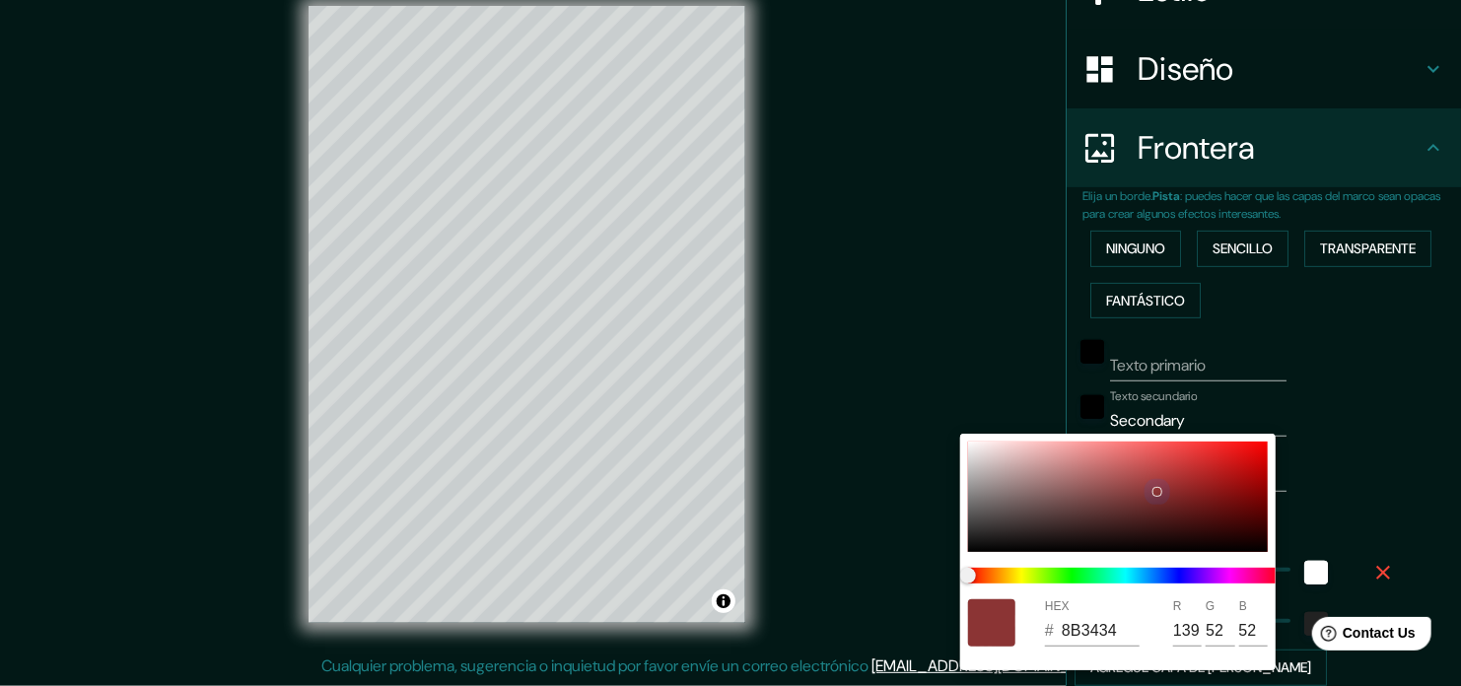
type input "BB4040"
type input "187"
type input "64"
click at [1077, 494] on div at bounding box center [1118, 497] width 300 height 110
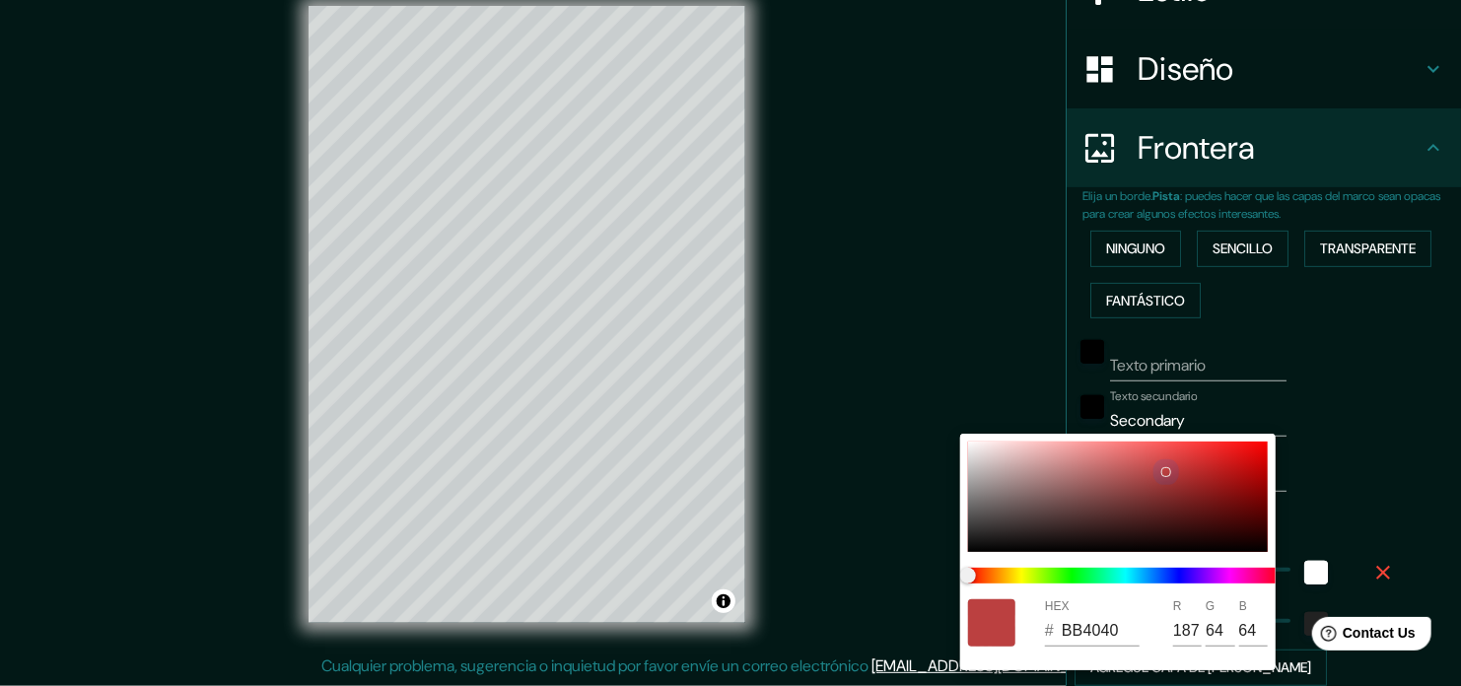
type input "177"
type input "35"
type input "865555"
type input "134"
type input "85"
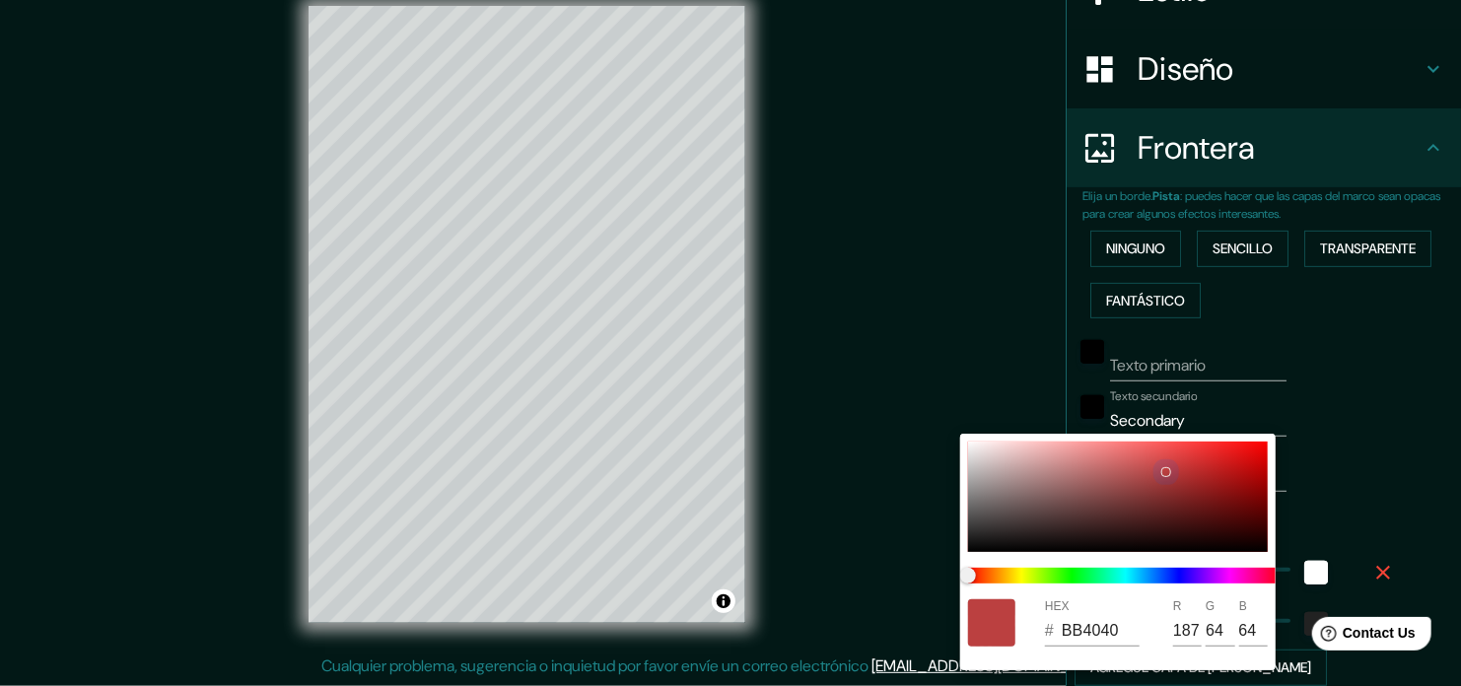
type input "85"
click at [986, 471] on div at bounding box center [1118, 497] width 300 height 110
type input "177"
type input "35"
type input "B9AEAE"
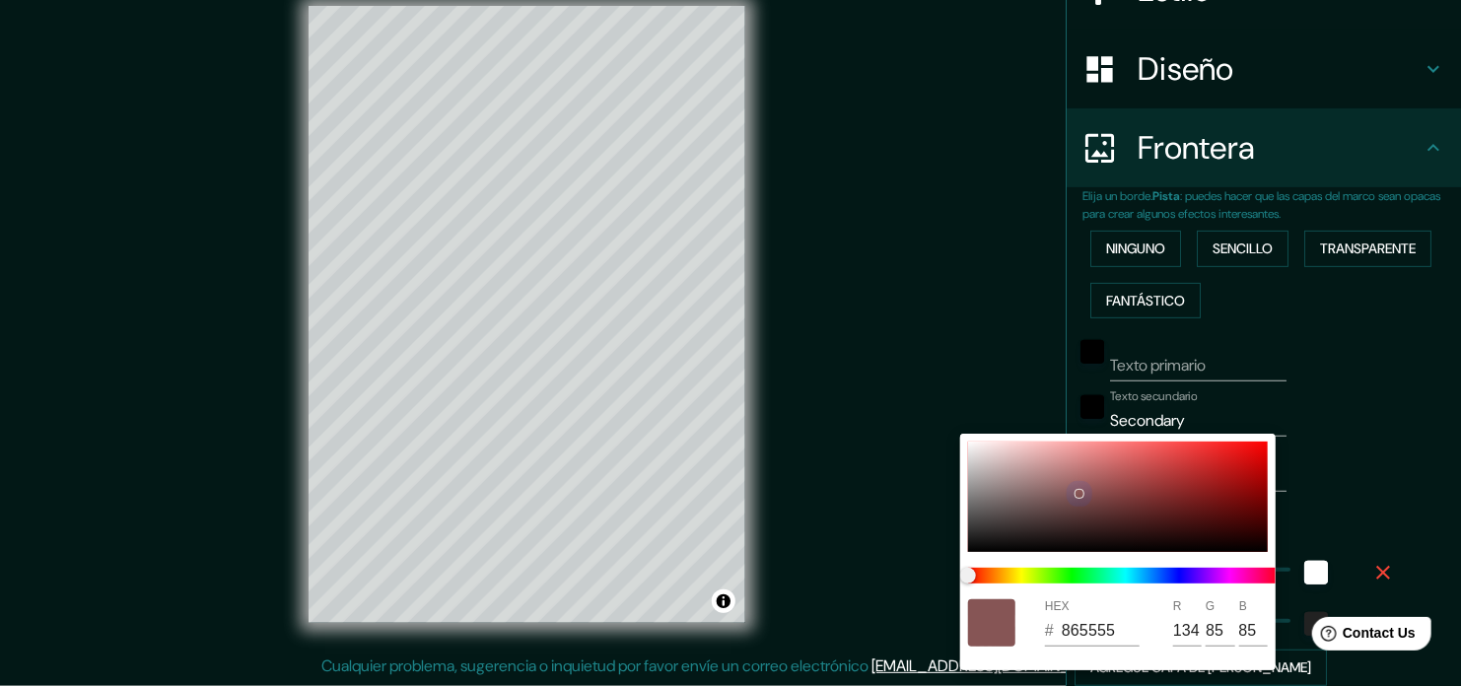
type input "185"
type input "174"
click at [990, 543] on div at bounding box center [1118, 497] width 300 height 110
type input "177"
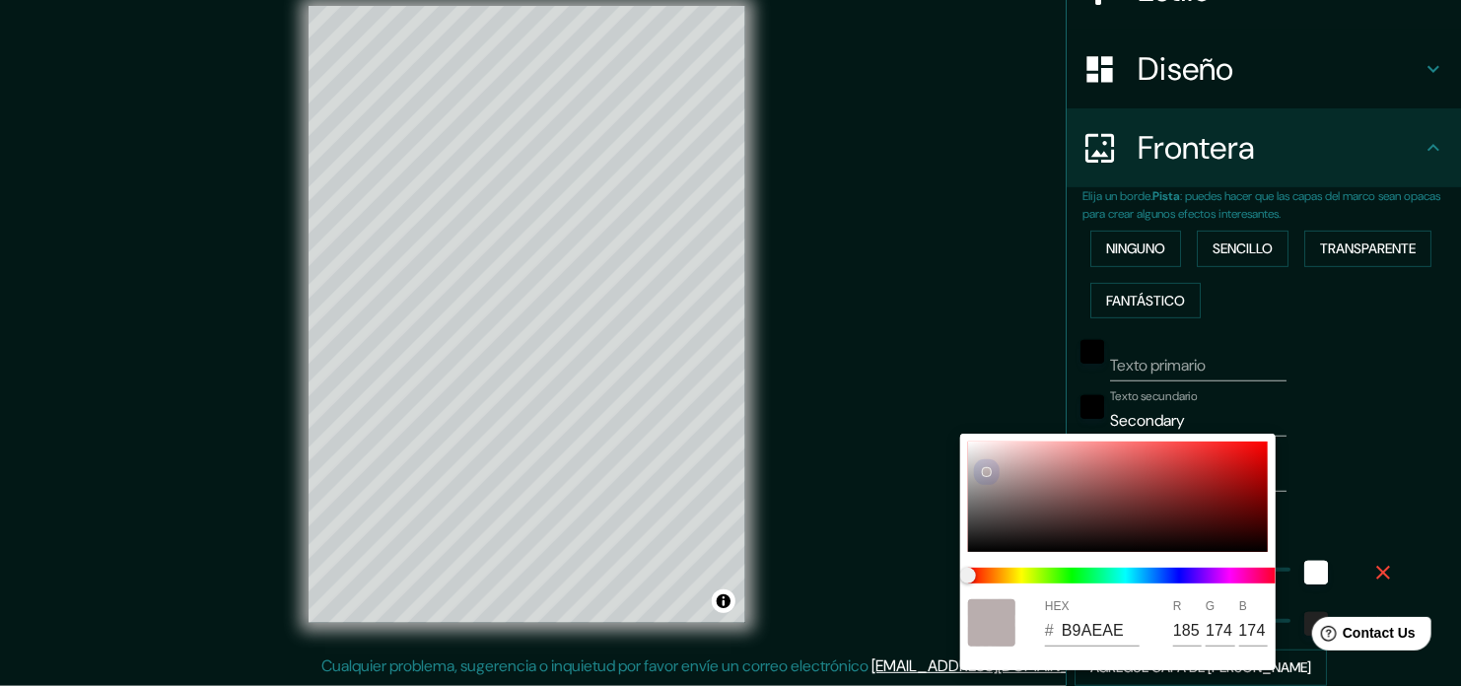
type input "35"
type input "131212"
type input "19"
type input "18"
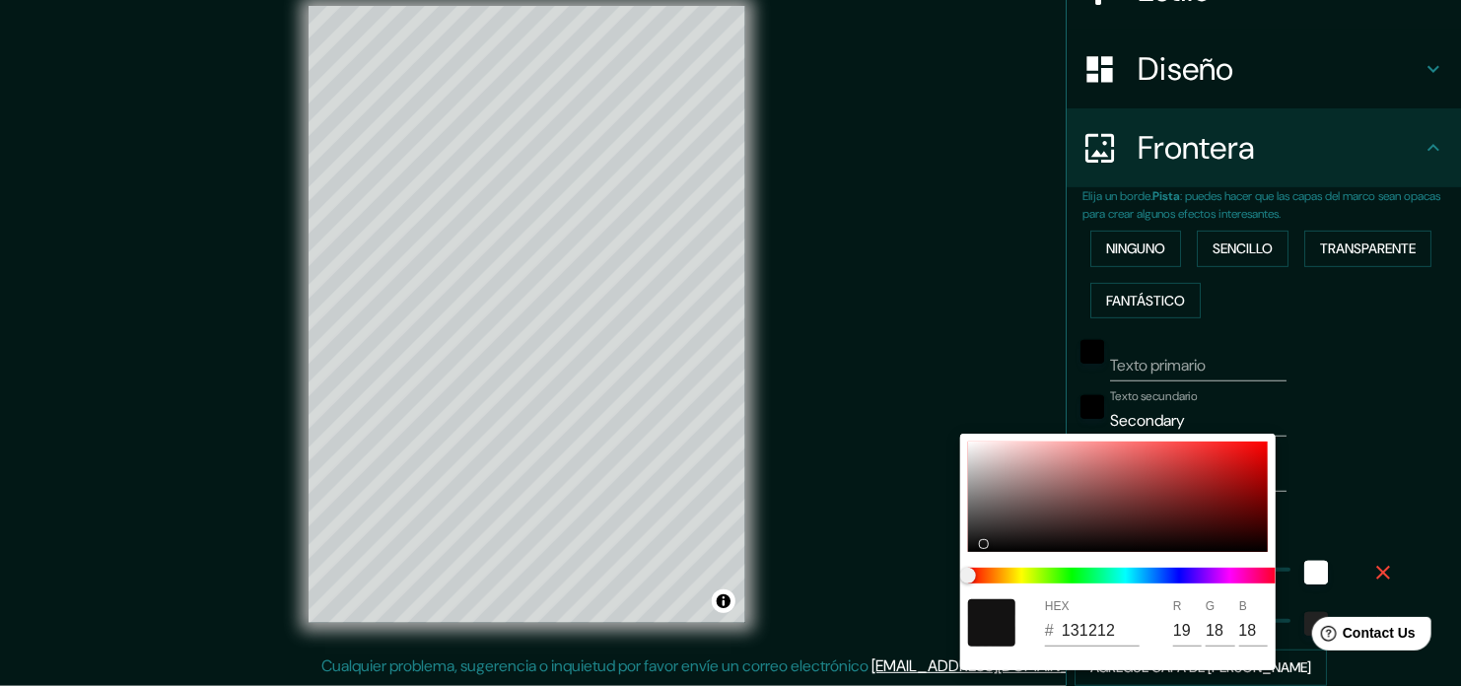
click at [983, 438] on div "HEX # 131212 R 19 G 18 B 18" at bounding box center [1117, 552] width 315 height 237
click at [980, 447] on div at bounding box center [1118, 497] width 300 height 110
type input "177"
type input "35"
type input "F4EBEB"
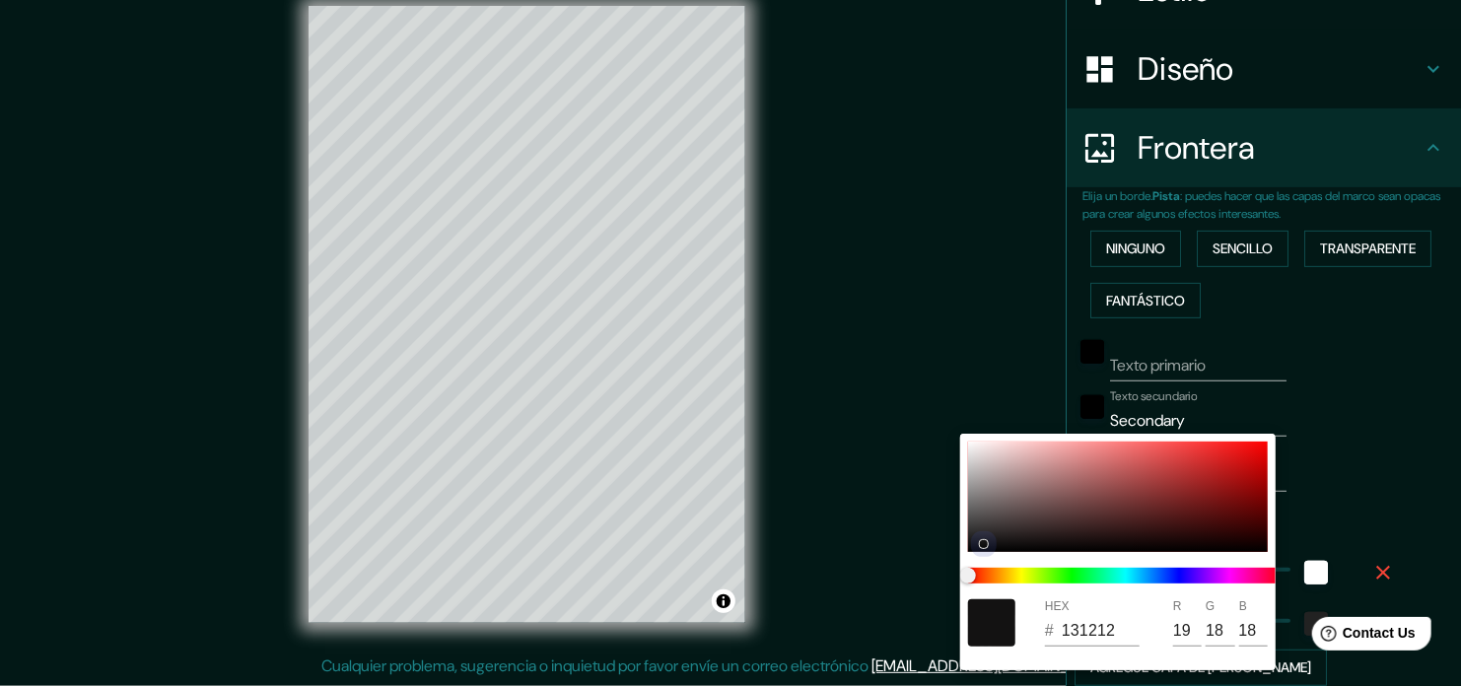
type input "244"
type input "235"
type input "177"
type input "35"
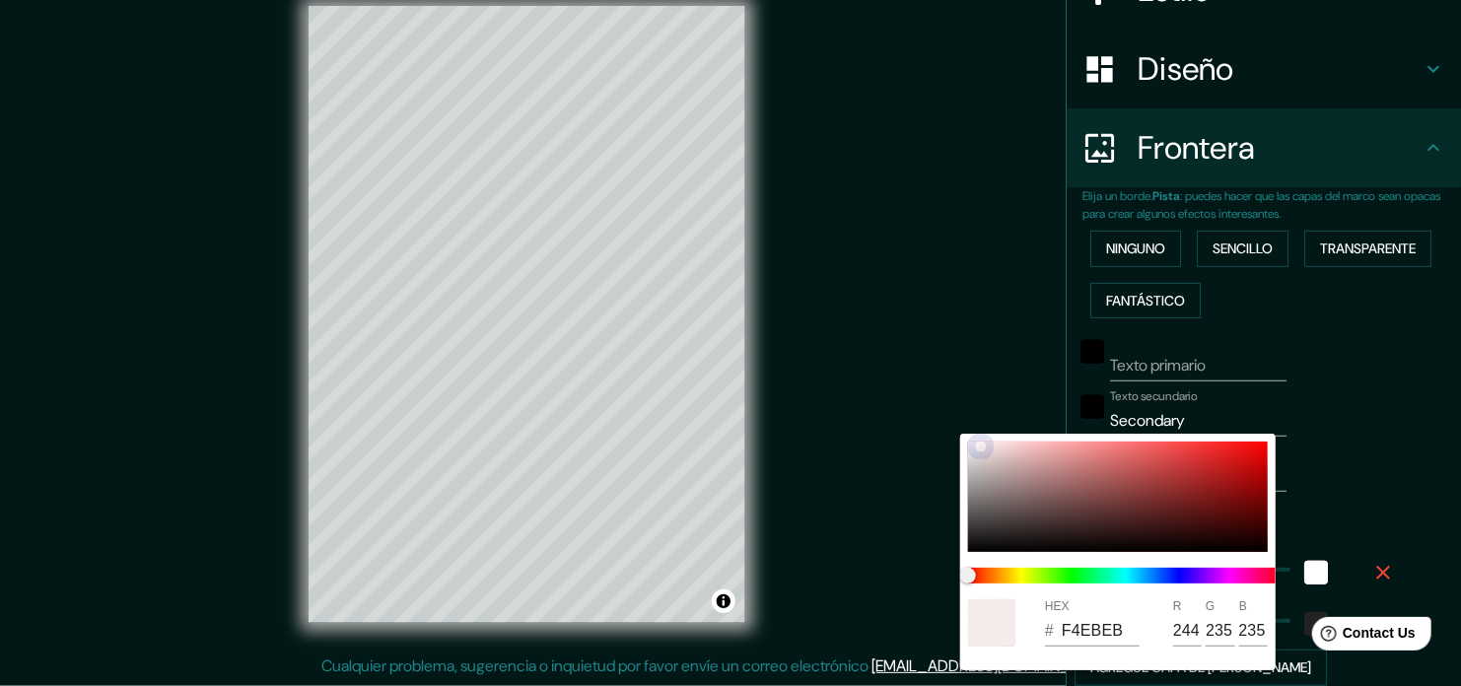
type input "EEECEC"
type input "238"
type input "236"
drag, startPoint x: 980, startPoint y: 451, endPoint x: 944, endPoint y: 449, distance: 35.5
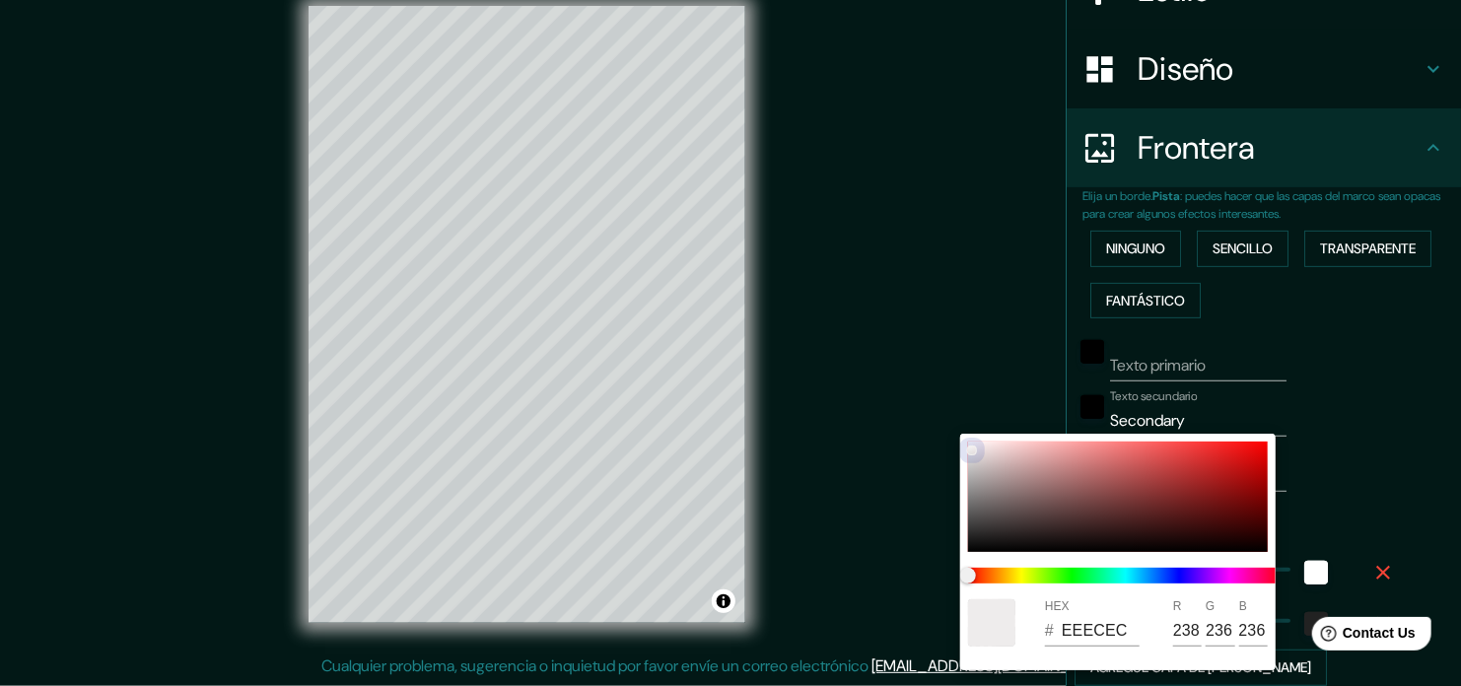
click at [944, 449] on div "HEX # EEECEC R 238 G 236 B 236" at bounding box center [730, 343] width 1461 height 686
click at [1292, 381] on div at bounding box center [730, 343] width 1461 height 686
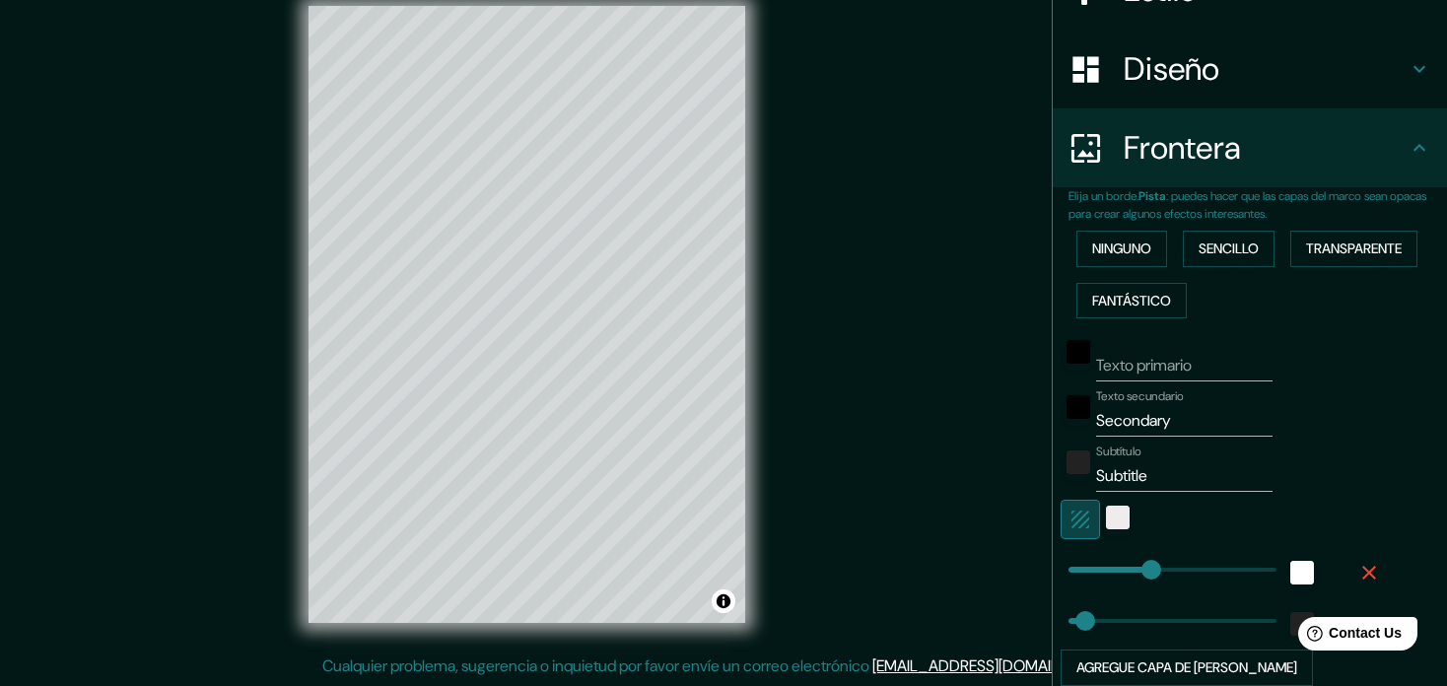
click at [1072, 524] on icon "button" at bounding box center [1081, 520] width 24 height 24
type input "177"
type input "35"
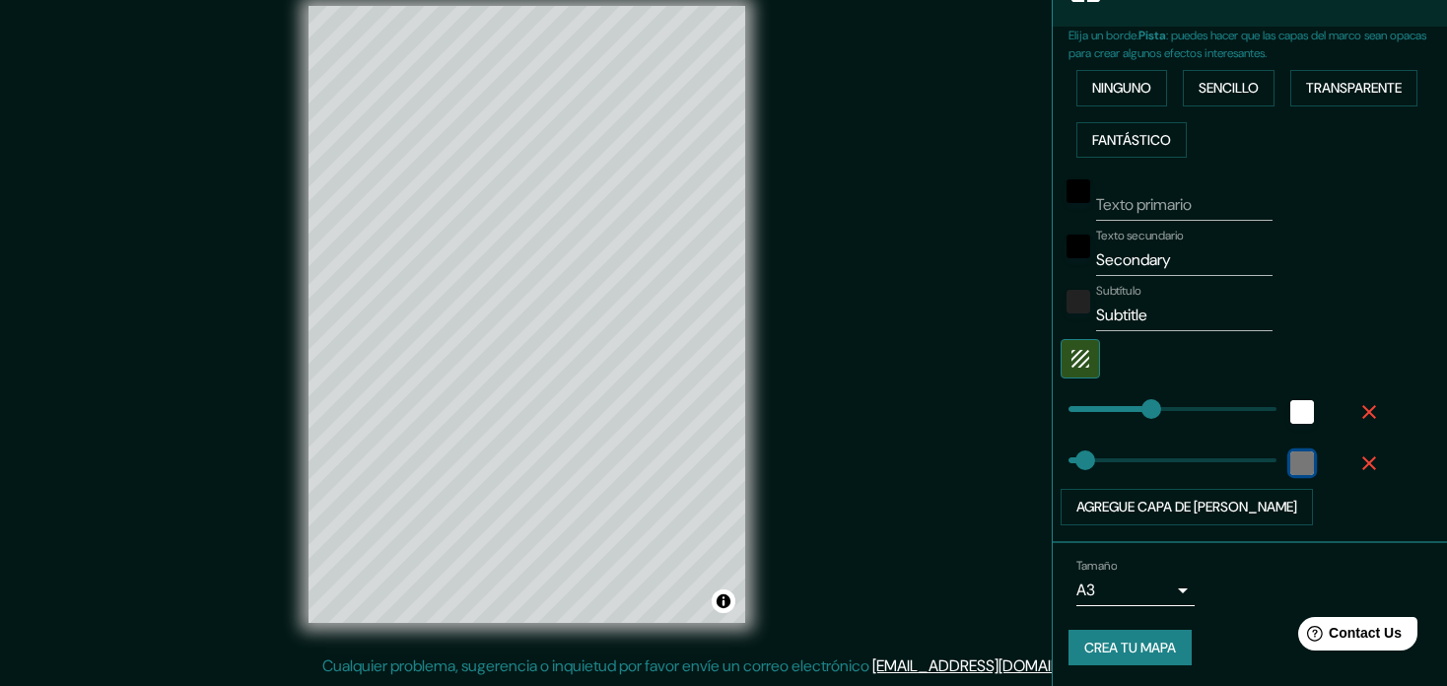
click at [1290, 459] on div "color-222222" at bounding box center [1302, 463] width 24 height 24
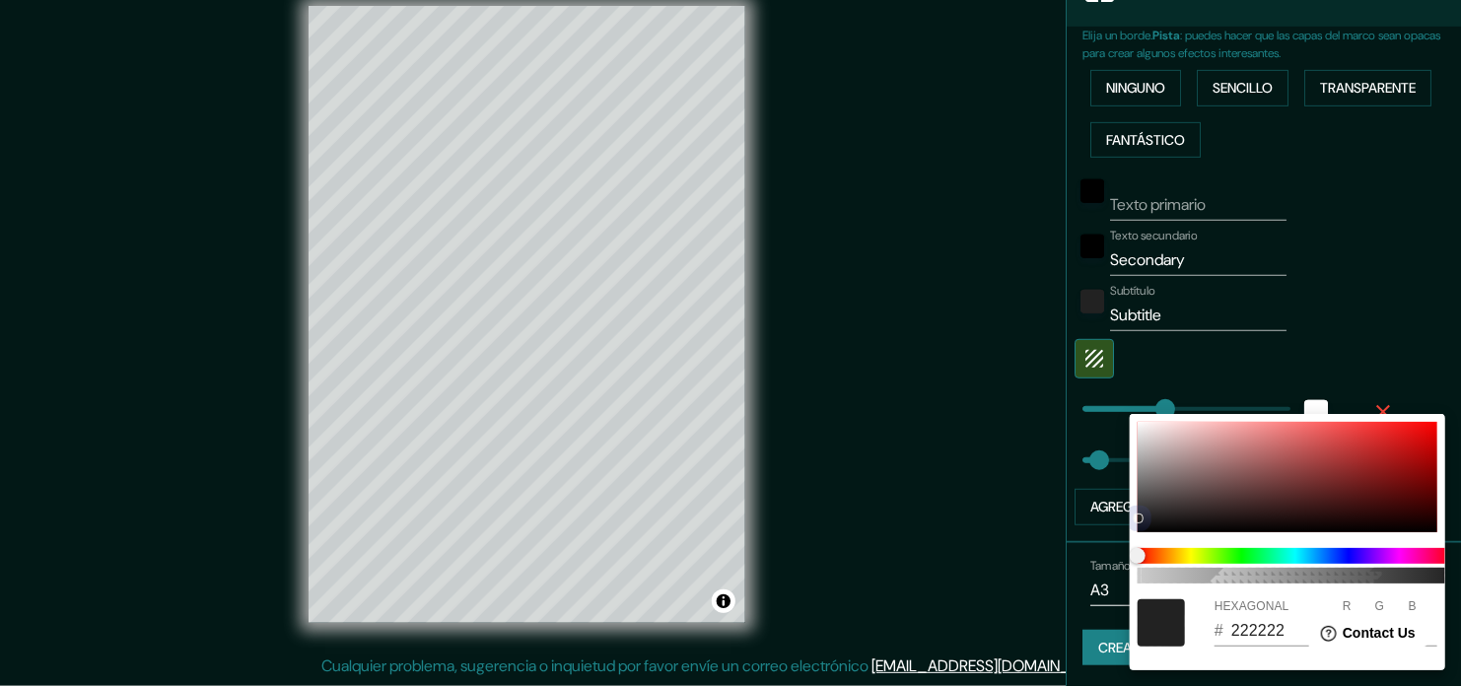
click at [1270, 476] on div at bounding box center [1288, 477] width 300 height 110
type input "177"
type input "35"
type input "824848"
type input "130"
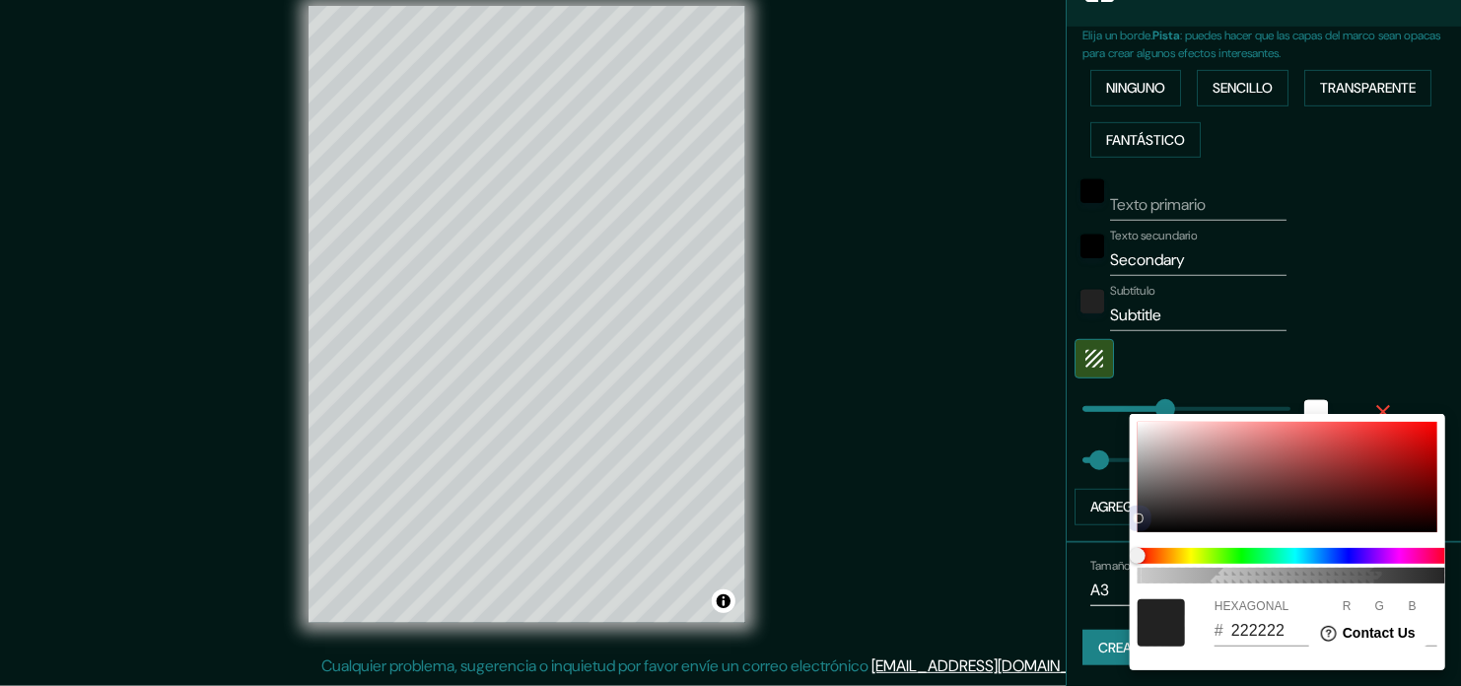
type input "72"
click at [1290, 462] on div at bounding box center [1288, 477] width 300 height 110
type input "177"
type input "35"
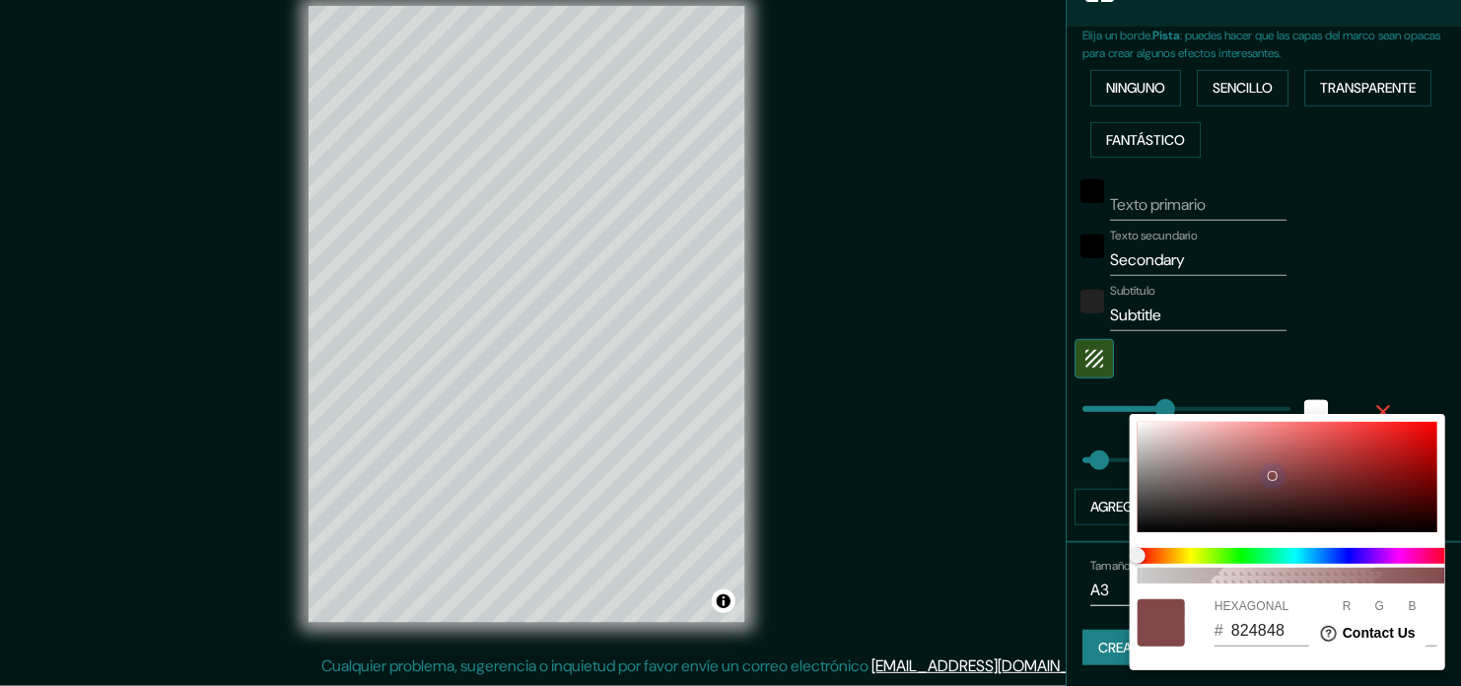
type input "9F4E4E"
type input "159"
type input "78"
click at [1149, 528] on div at bounding box center [1288, 477] width 300 height 110
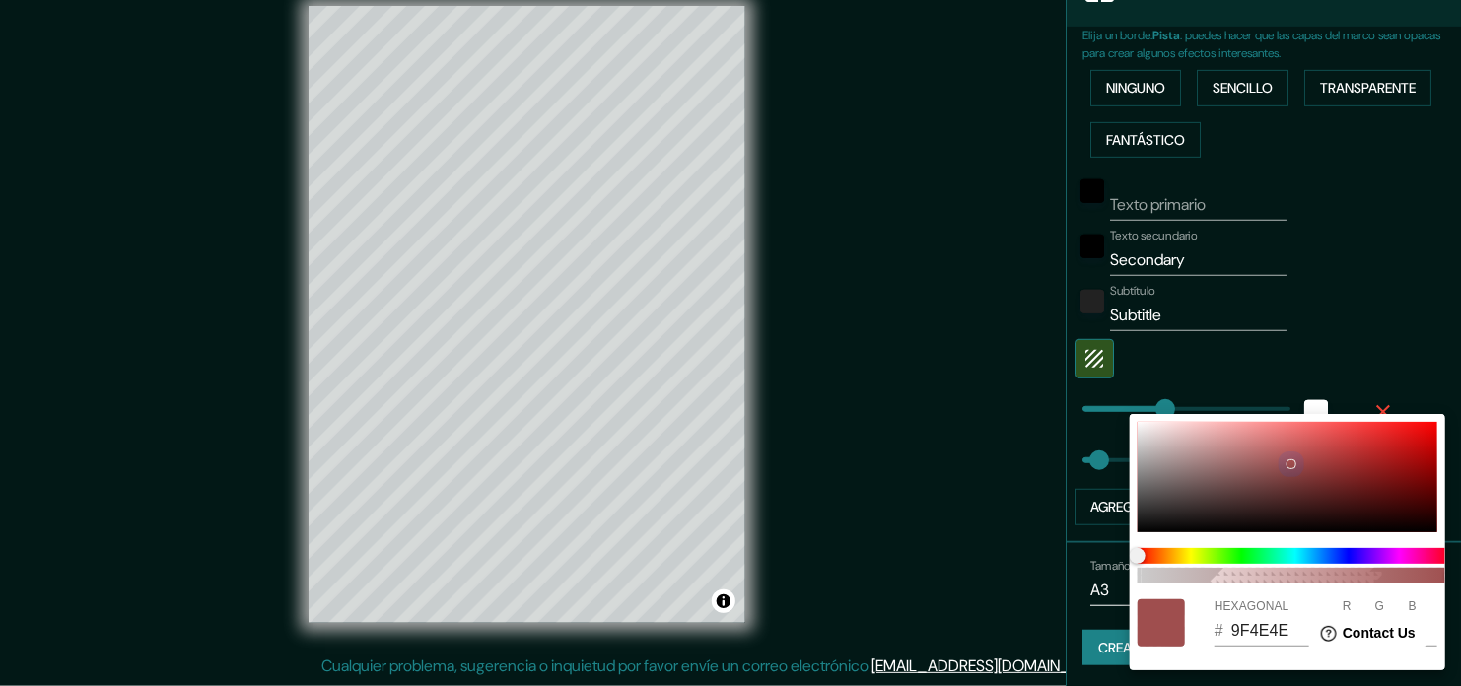
type input "177"
type input "35"
type input "080808"
type input "8"
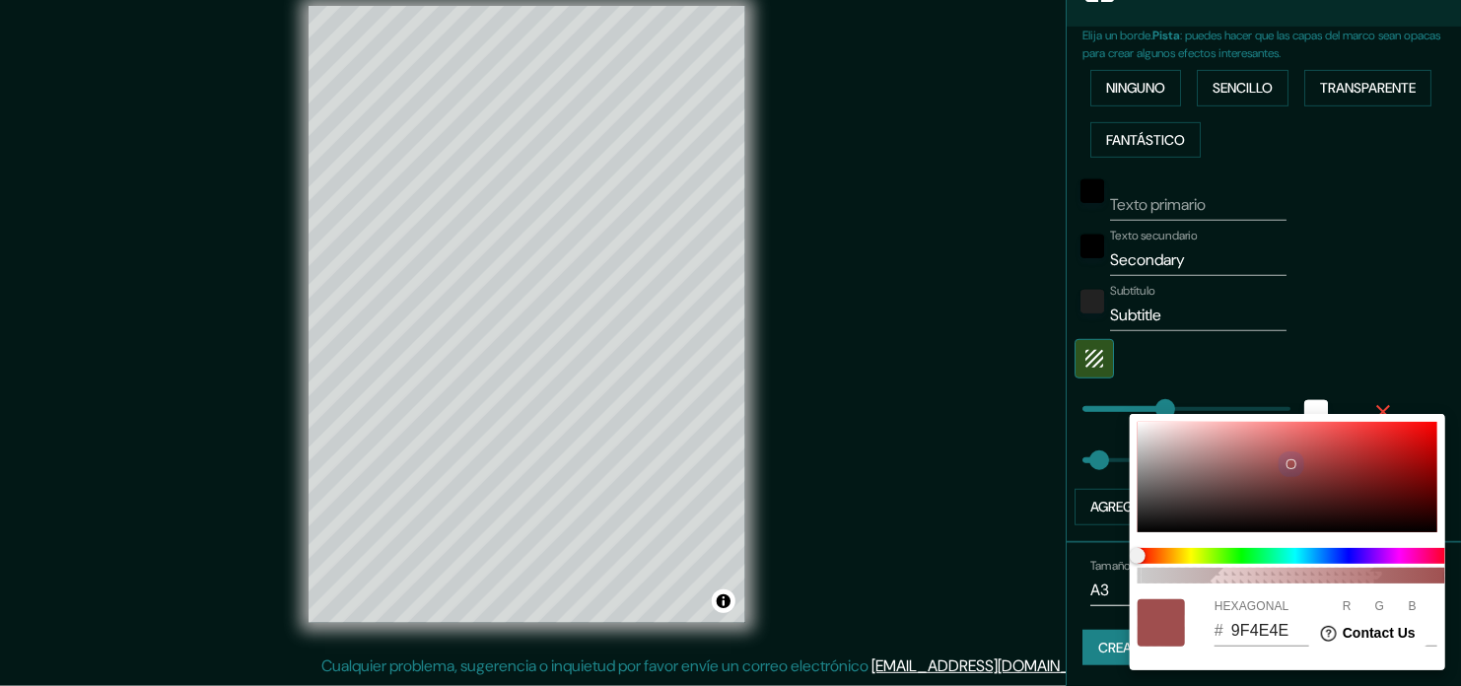
type input "8"
click at [1363, 291] on div at bounding box center [730, 343] width 1461 height 686
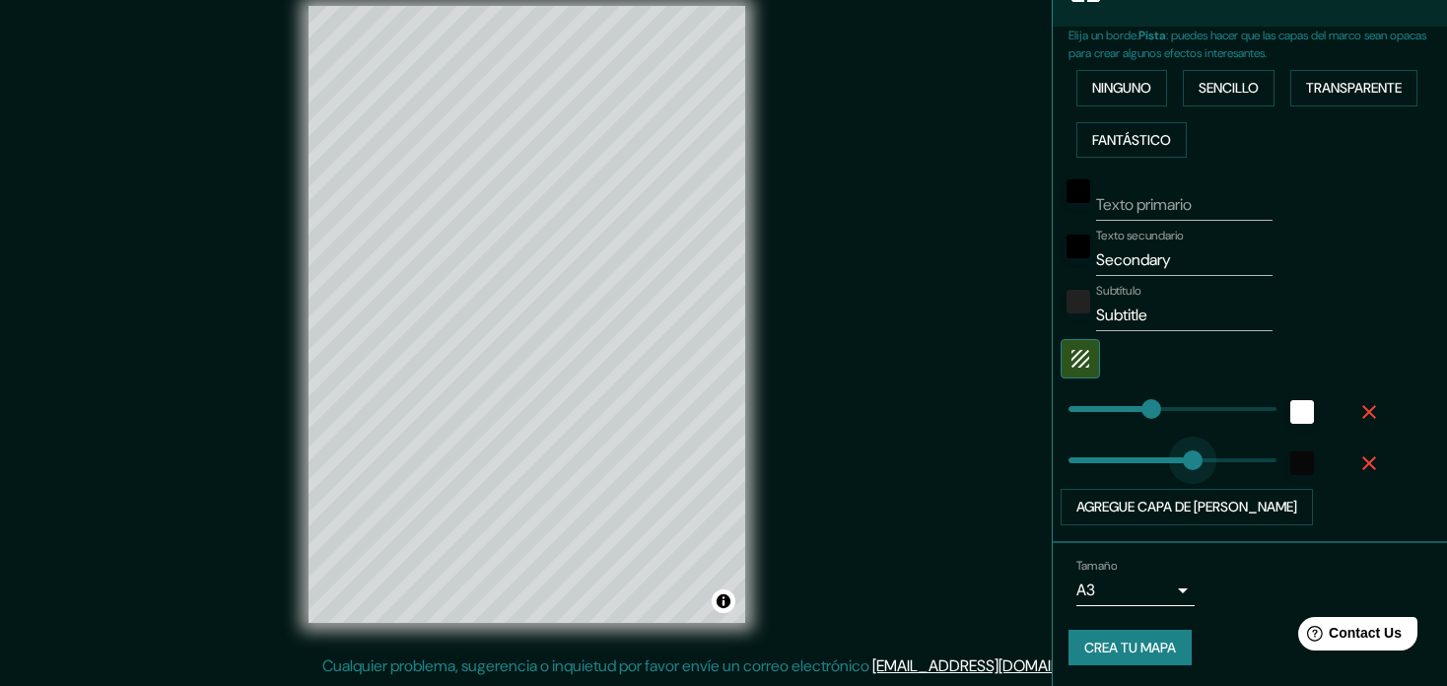
type input "348"
drag, startPoint x: 1068, startPoint y: 454, endPoint x: 1217, endPoint y: 447, distance: 150.0
type input "177"
type input "7"
drag, startPoint x: 1217, startPoint y: 447, endPoint x: 1058, endPoint y: 453, distance: 159.8
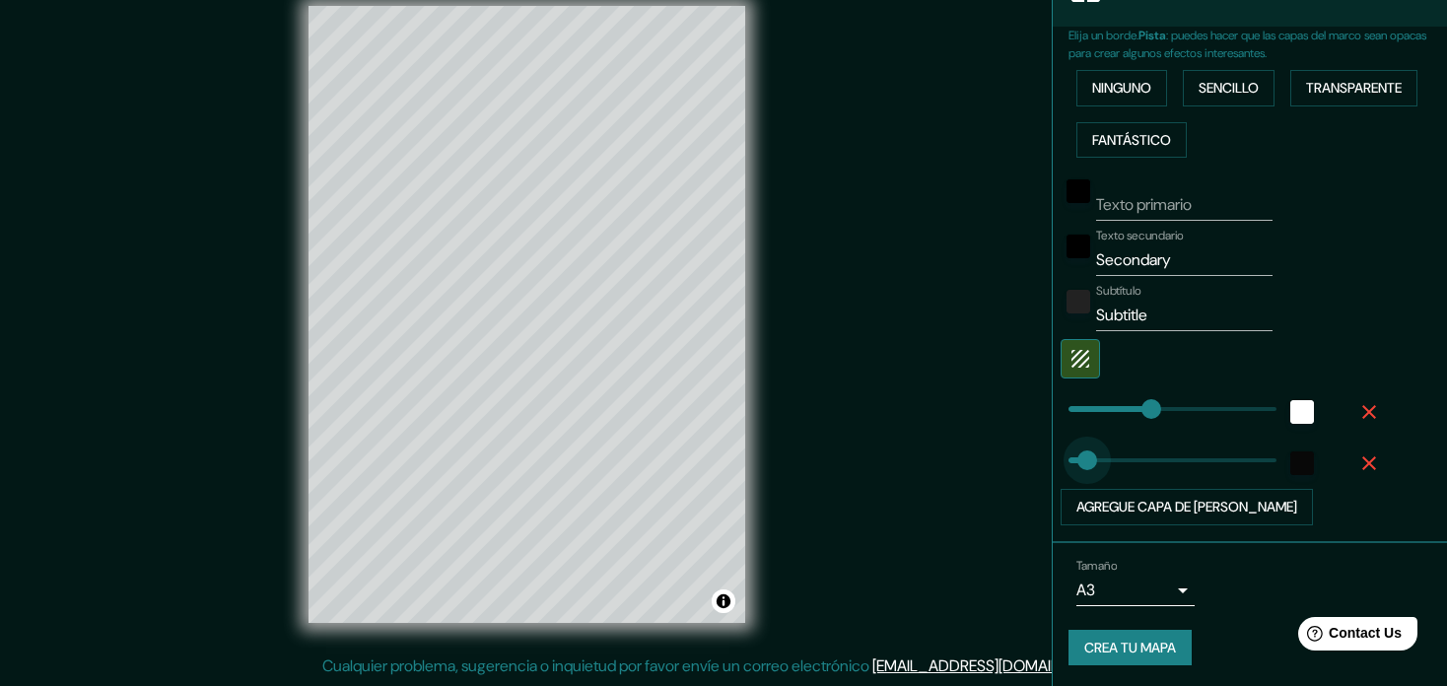
type input "177"
type input "53"
drag, startPoint x: 1060, startPoint y: 453, endPoint x: 1079, endPoint y: 454, distance: 19.7
type input "177"
type input "13"
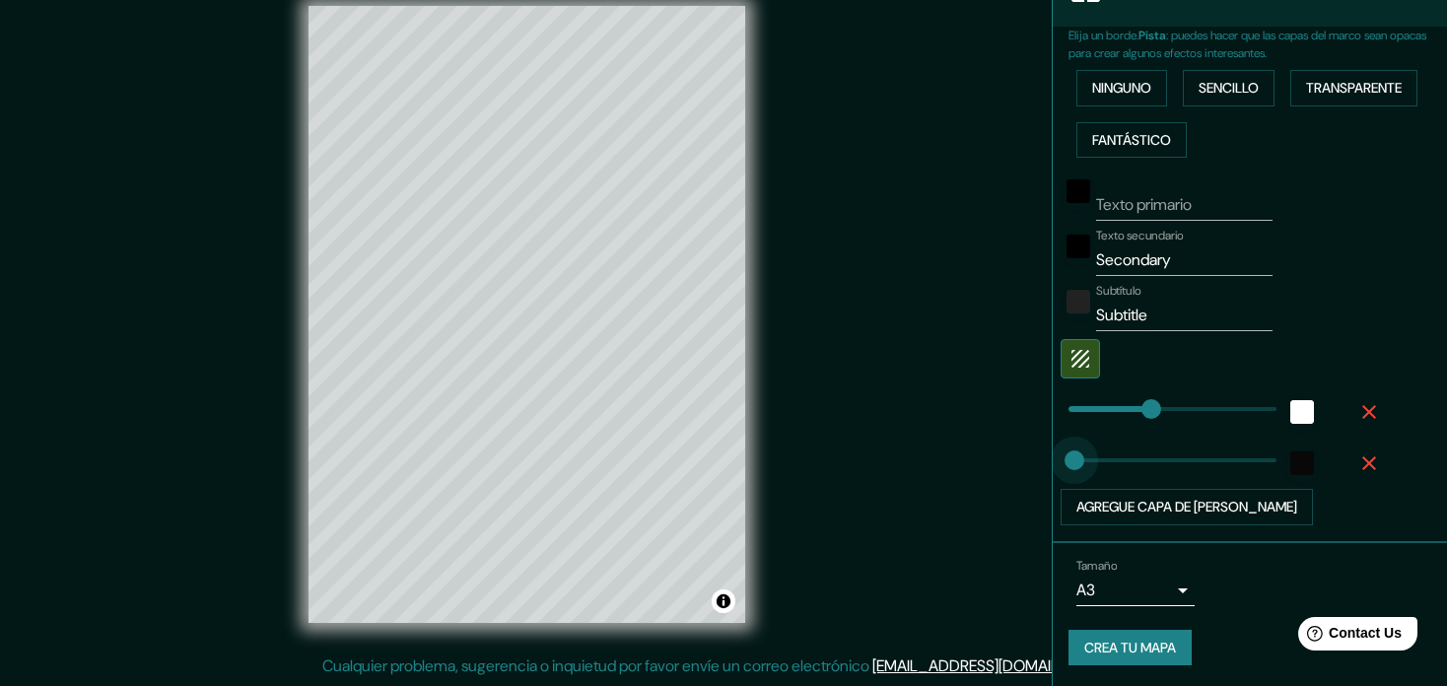
drag, startPoint x: 1072, startPoint y: 456, endPoint x: 1061, endPoint y: 462, distance: 12.4
type input "177"
type input "34"
type input "177"
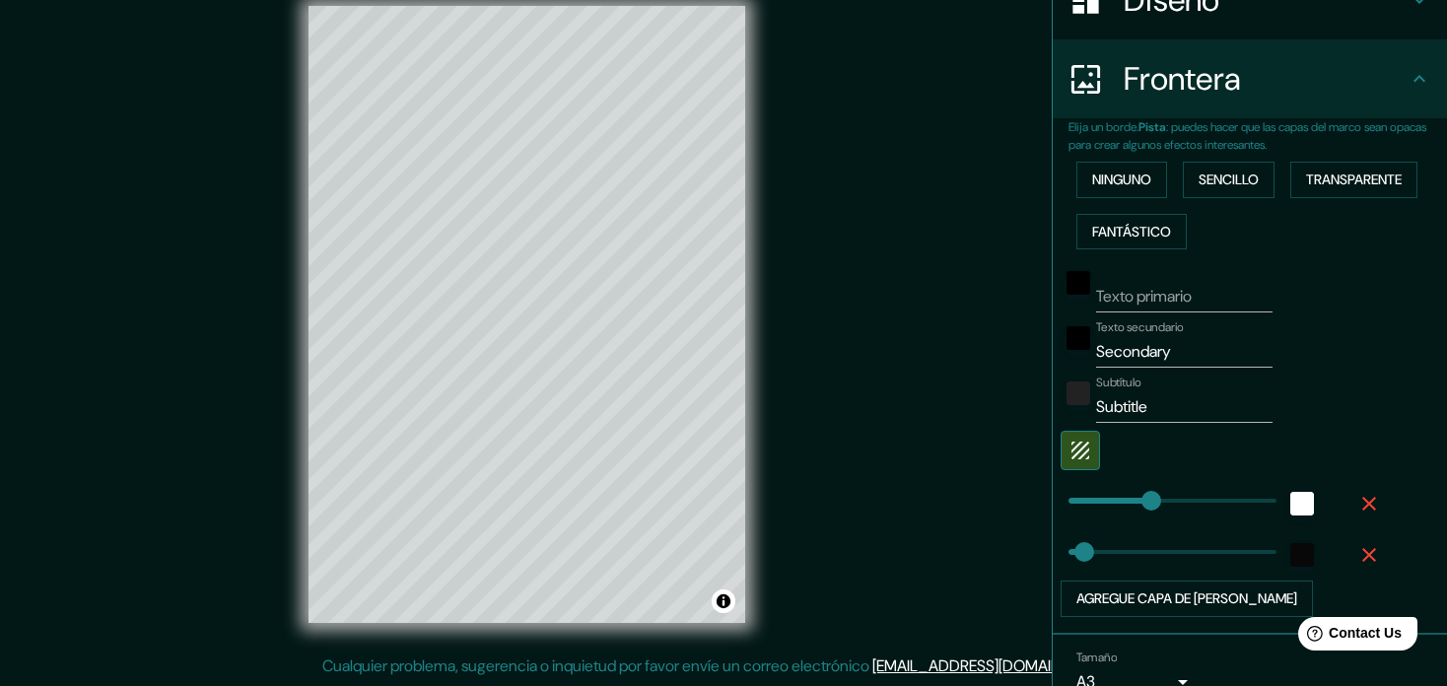
scroll to position [334, 0]
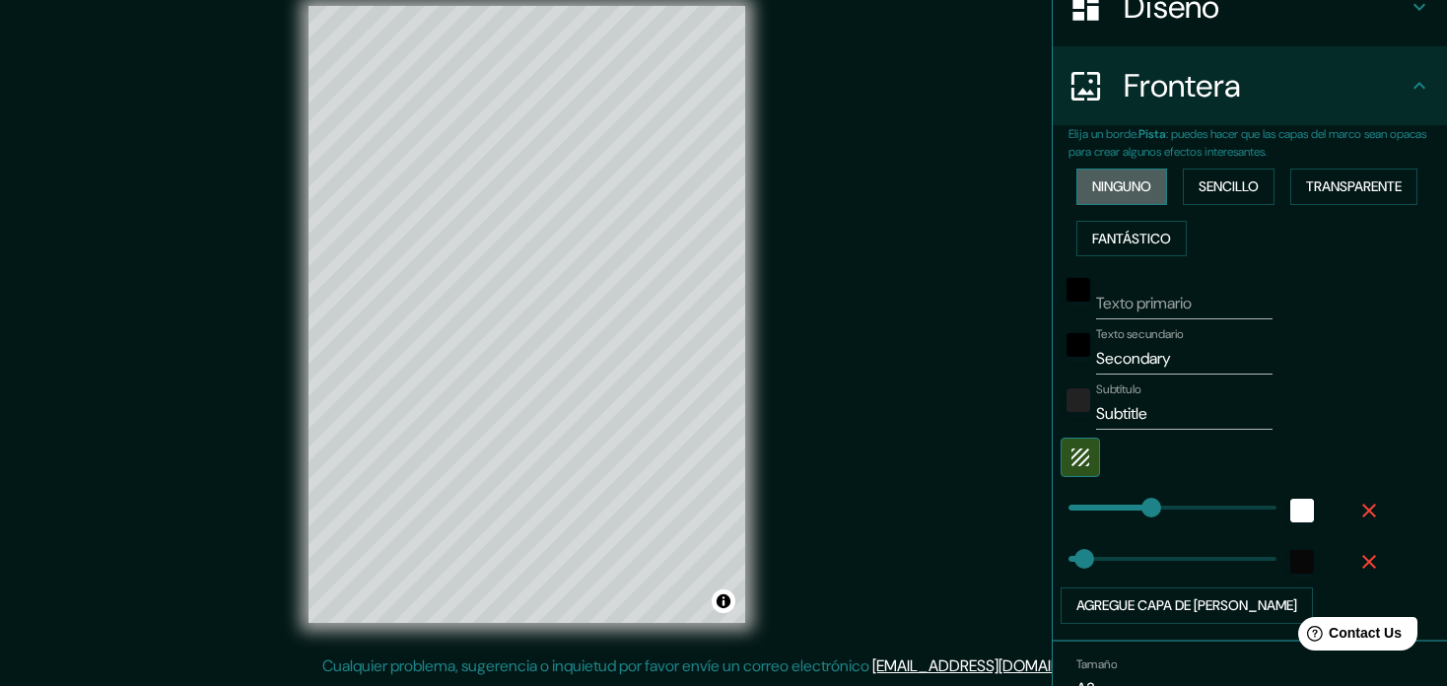
click at [1113, 189] on button "Ninguno" at bounding box center [1121, 187] width 91 height 36
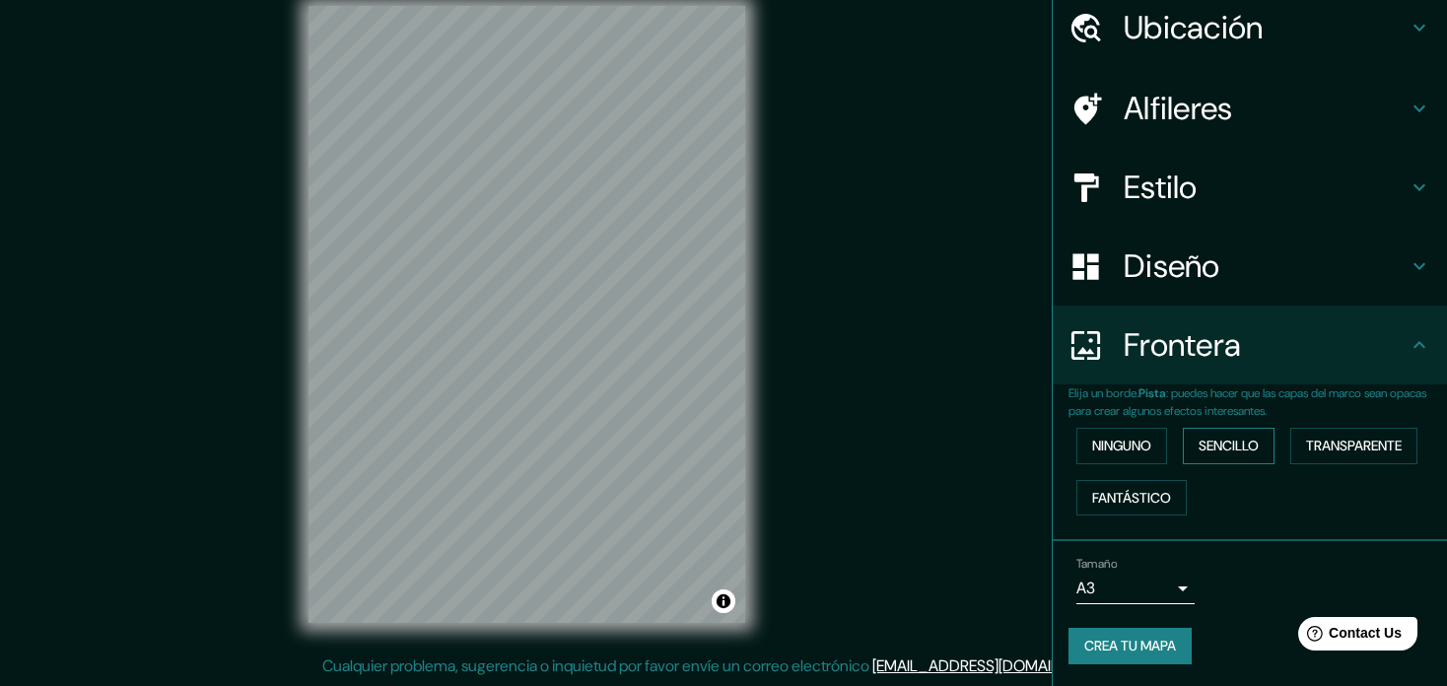
click at [1200, 443] on button "Sencillo" at bounding box center [1229, 446] width 92 height 36
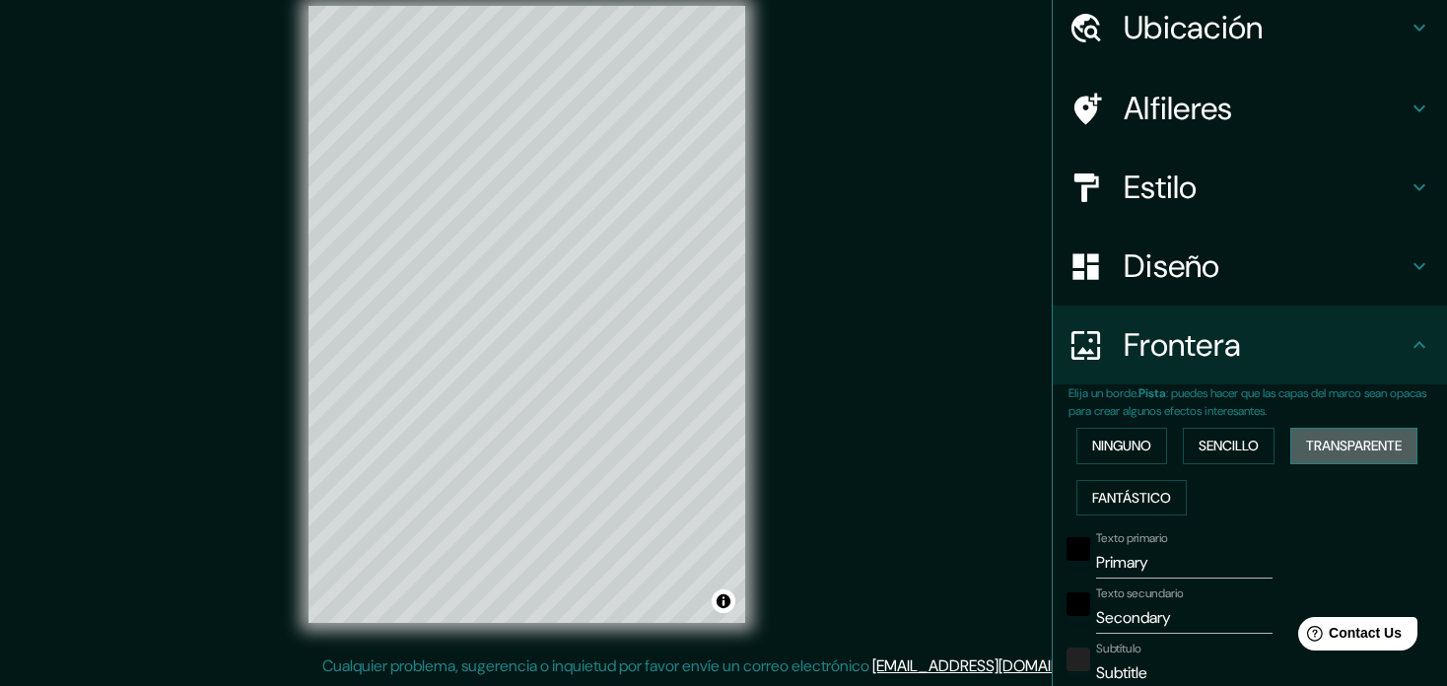
click at [1302, 447] on button "Transparente" at bounding box center [1353, 446] width 127 height 36
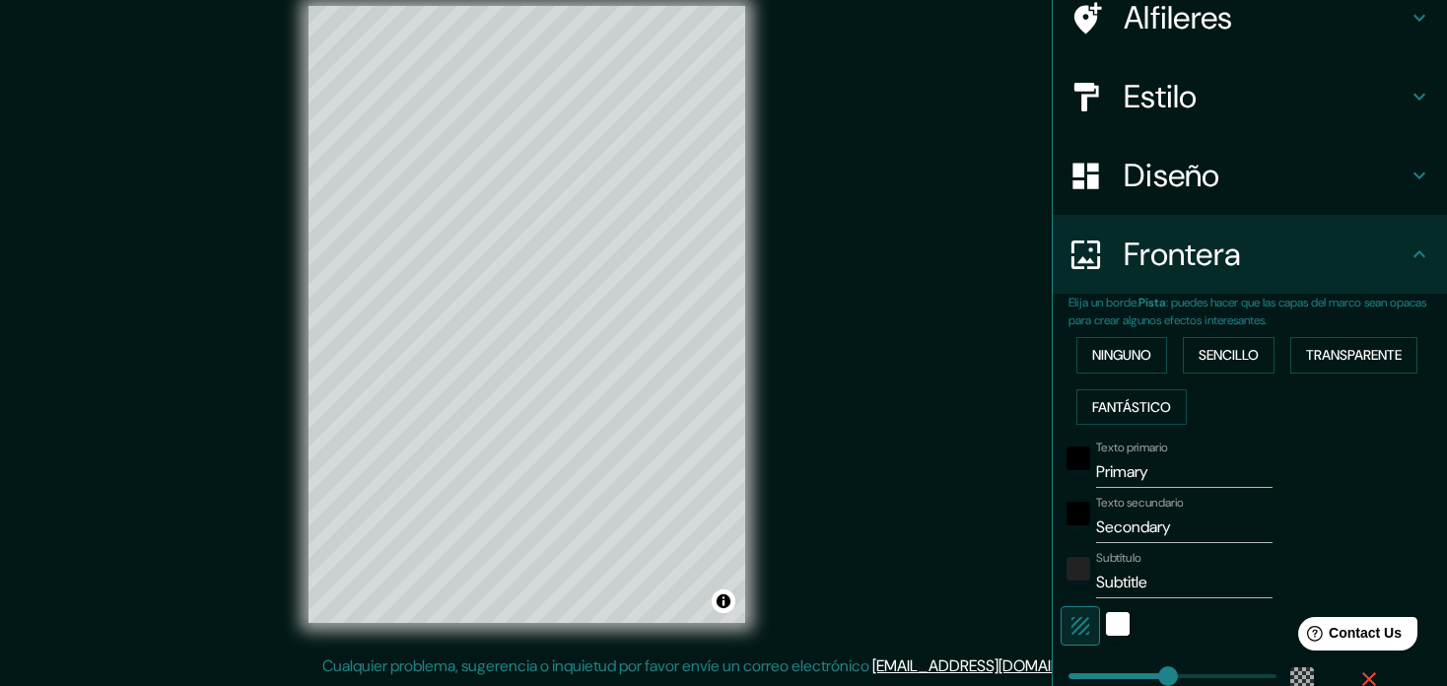
scroll to position [173, 0]
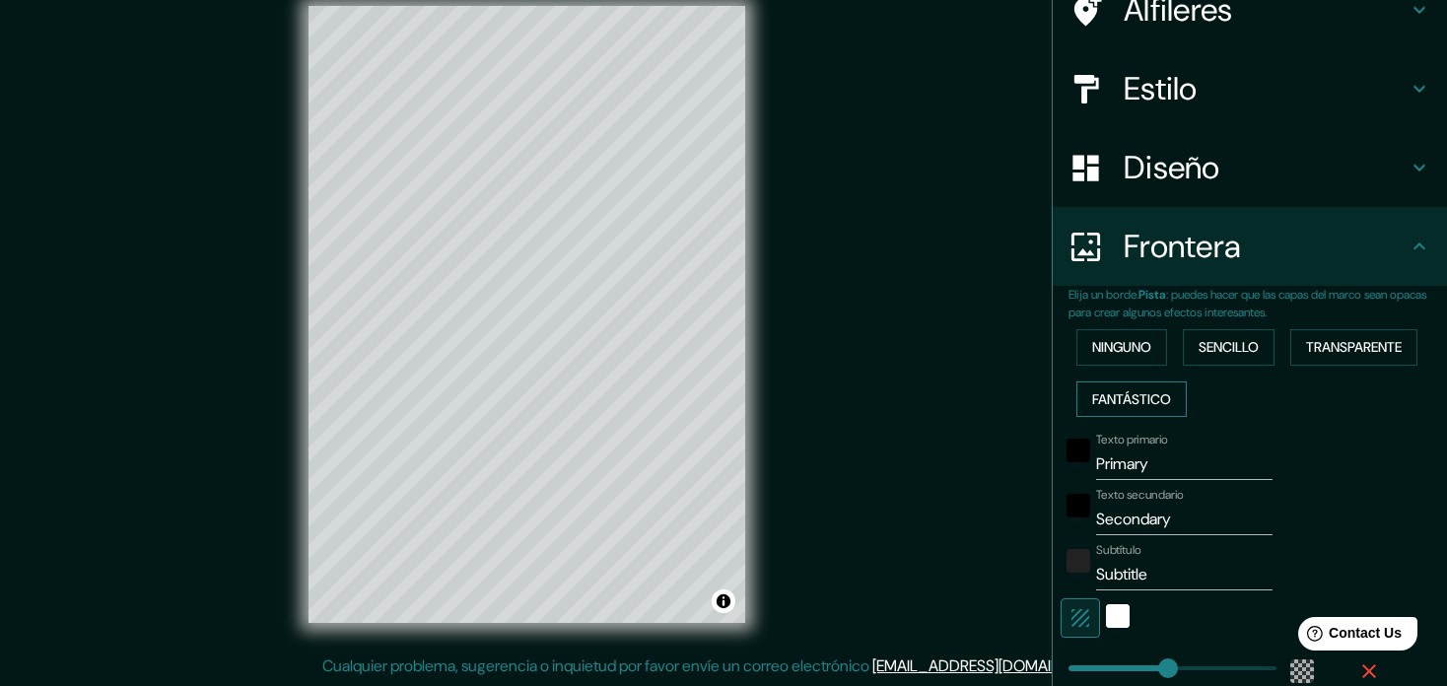
click at [1093, 393] on button "Fantástico" at bounding box center [1131, 399] width 110 height 36
click at [1387, 338] on button "Transparente" at bounding box center [1353, 347] width 127 height 36
click at [1131, 352] on button "Ninguno" at bounding box center [1121, 347] width 91 height 36
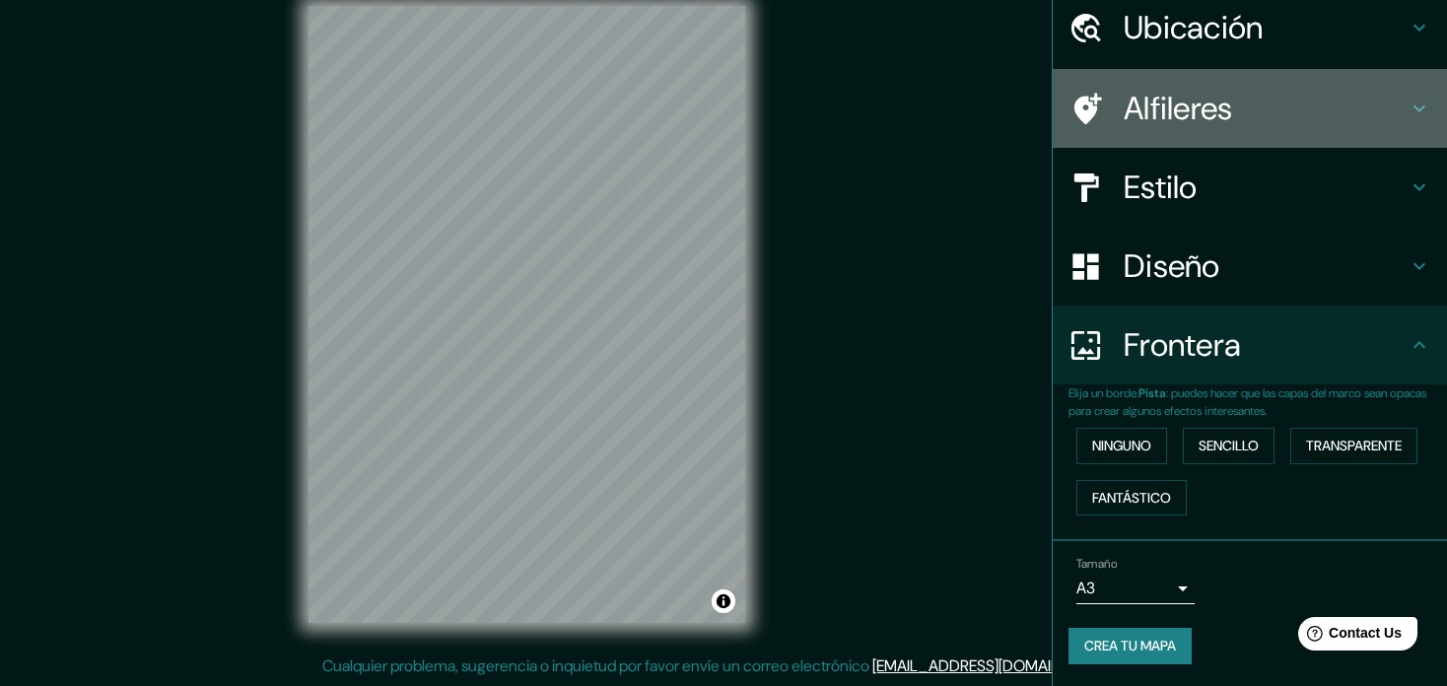
click at [1175, 115] on h4 "Alfileres" at bounding box center [1266, 108] width 284 height 39
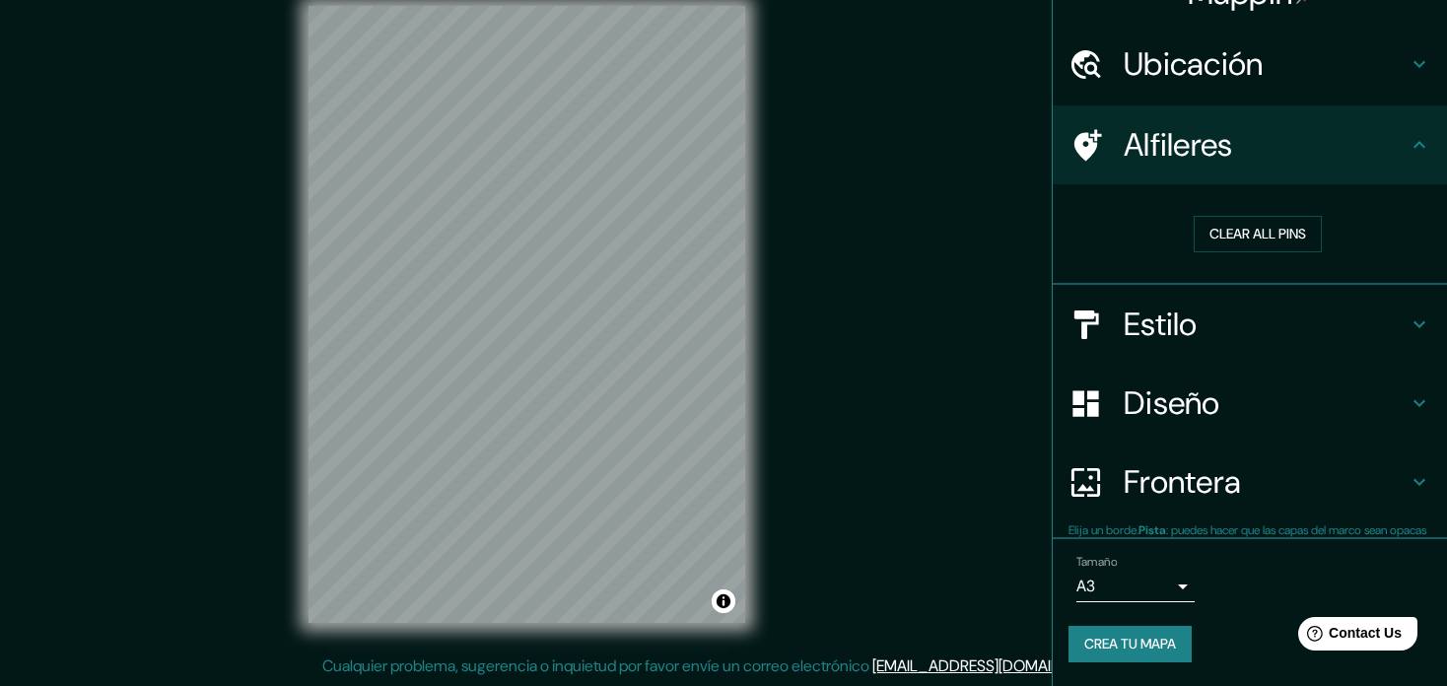
scroll to position [36, 0]
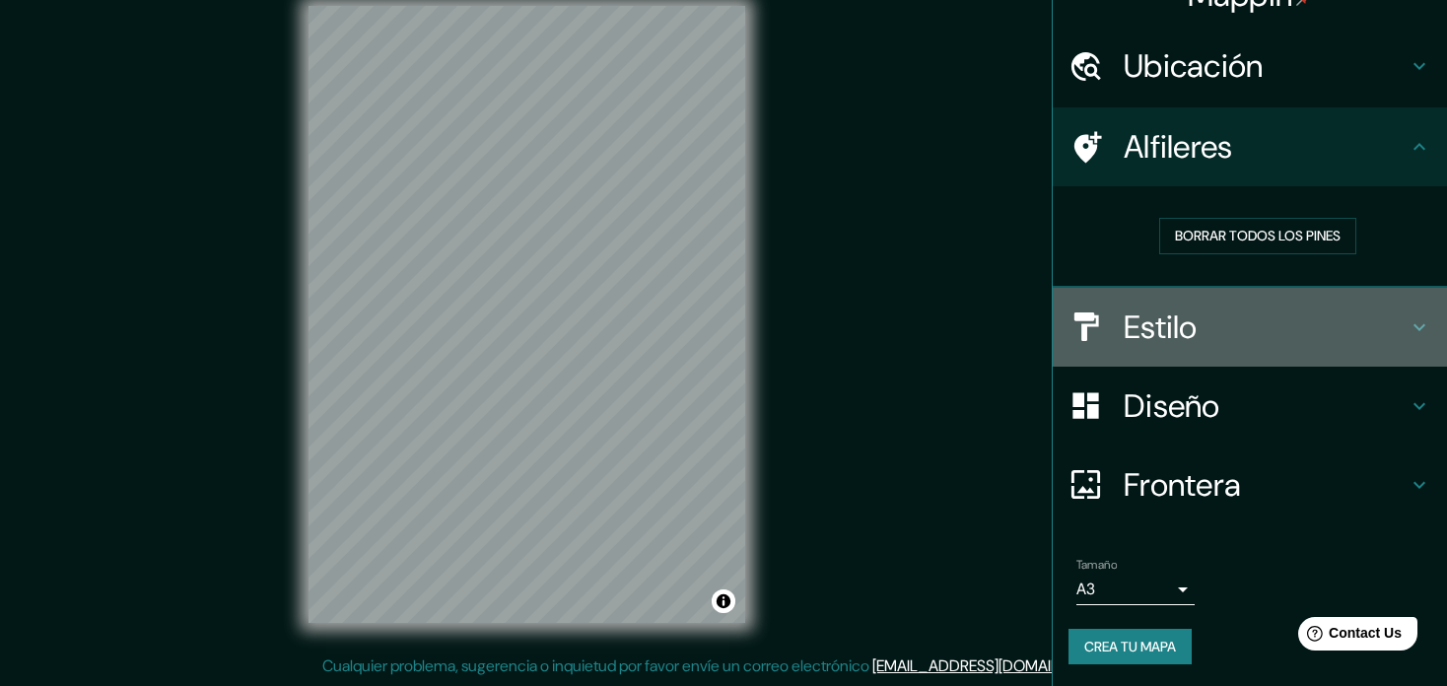
click at [1203, 334] on h4 "Estilo" at bounding box center [1266, 327] width 284 height 39
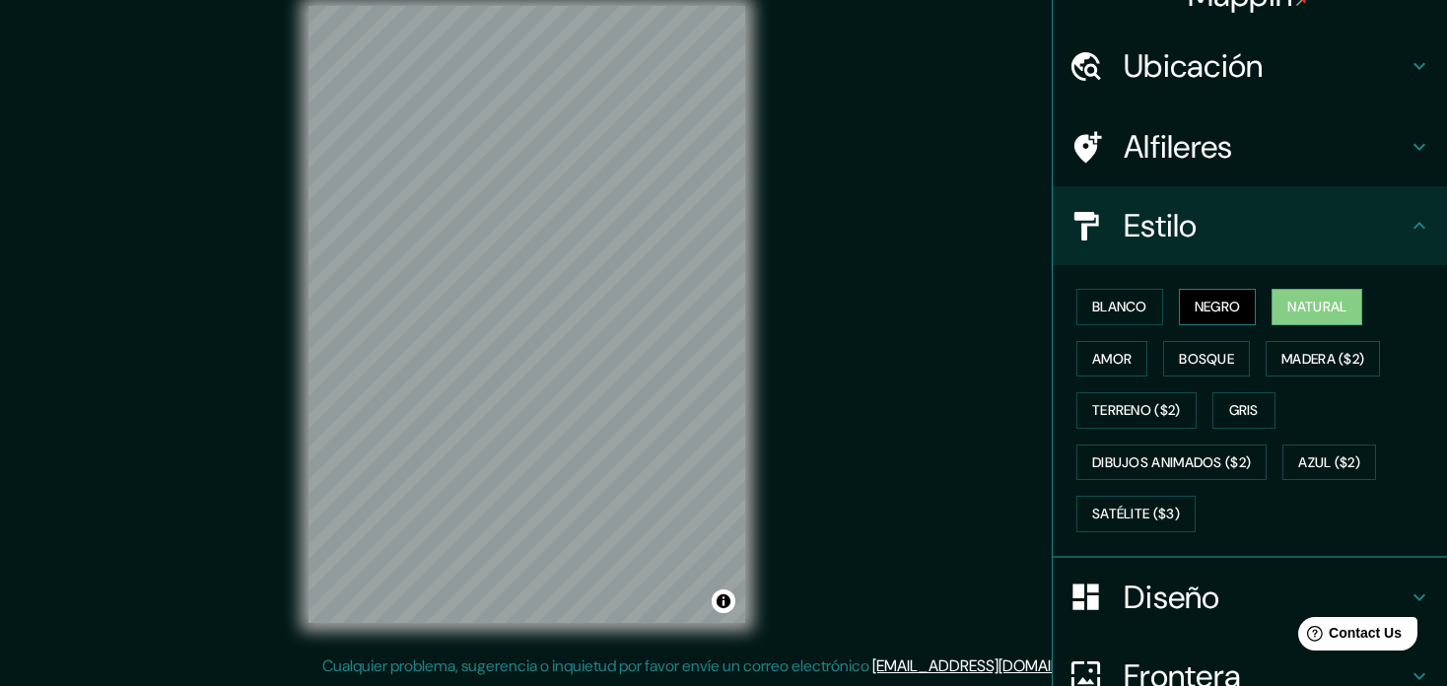
click at [1199, 302] on button "Negro" at bounding box center [1218, 307] width 78 height 36
click at [1207, 345] on button "Bosque" at bounding box center [1206, 359] width 87 height 36
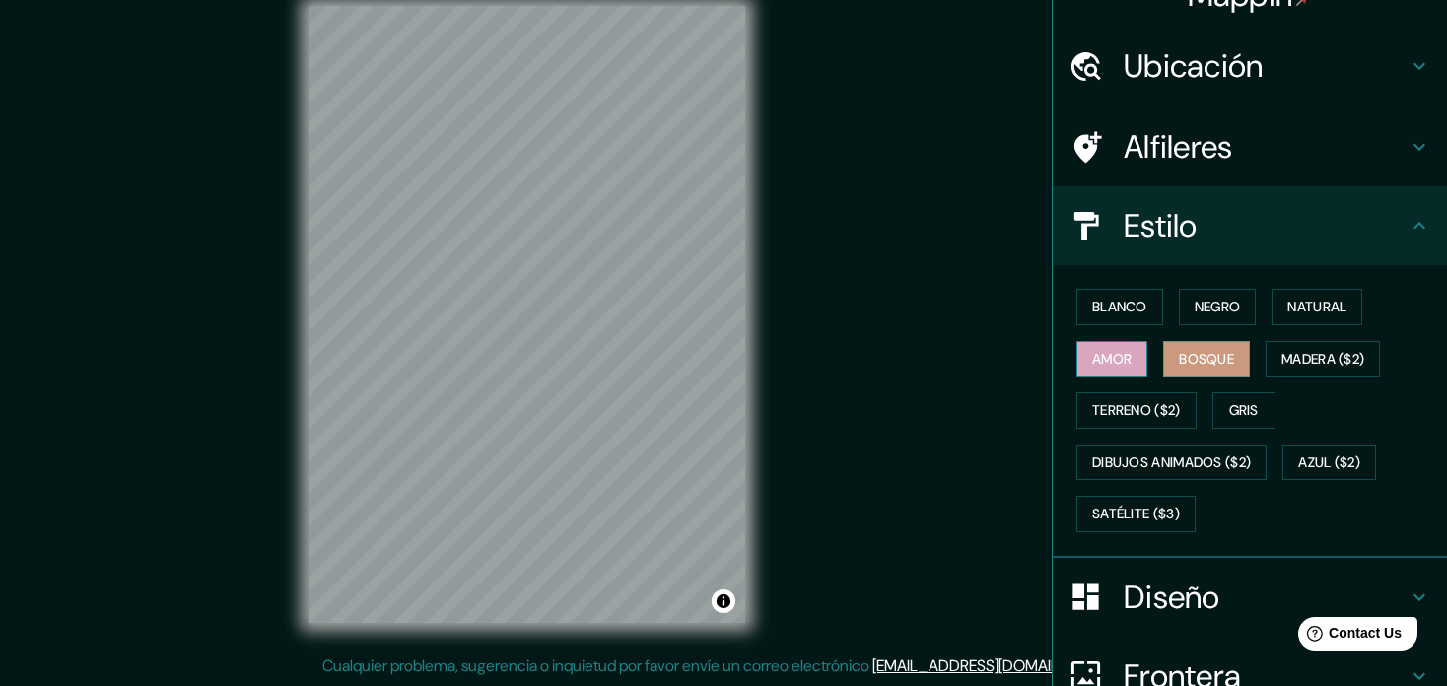
click at [1123, 352] on button "Amor" at bounding box center [1111, 359] width 71 height 36
click at [1202, 312] on button "Negro" at bounding box center [1218, 307] width 78 height 36
